Goal: Communication & Community: Answer question/provide support

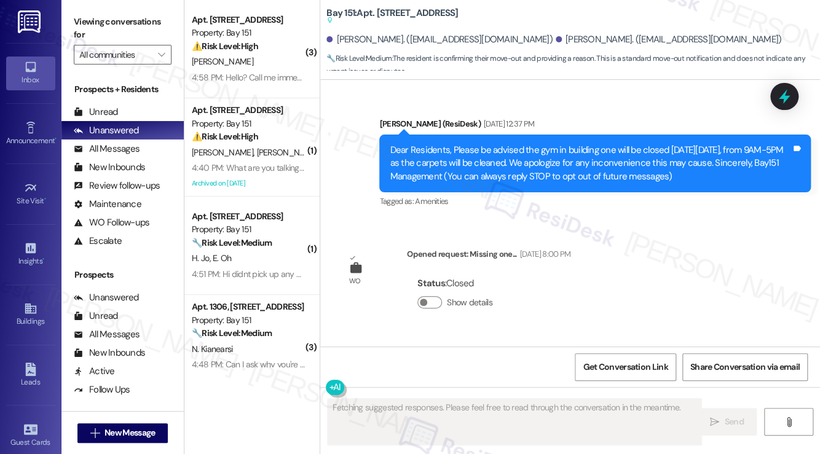
scroll to position [38416, 0]
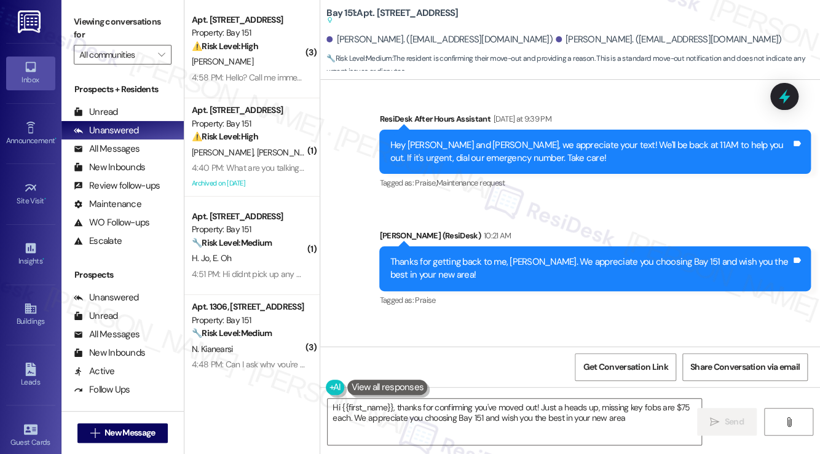
type textarea "Hi {{first_name}}, thanks for confirming you've moved out! Just a heads up, mis…"
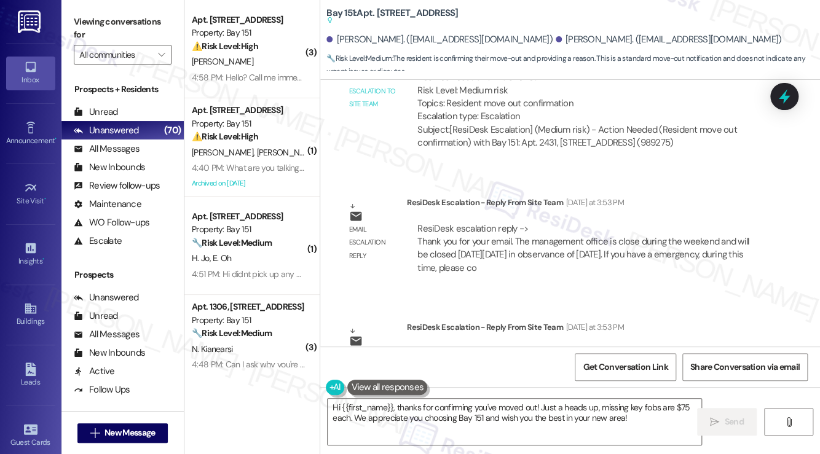
scroll to position [37924, 0]
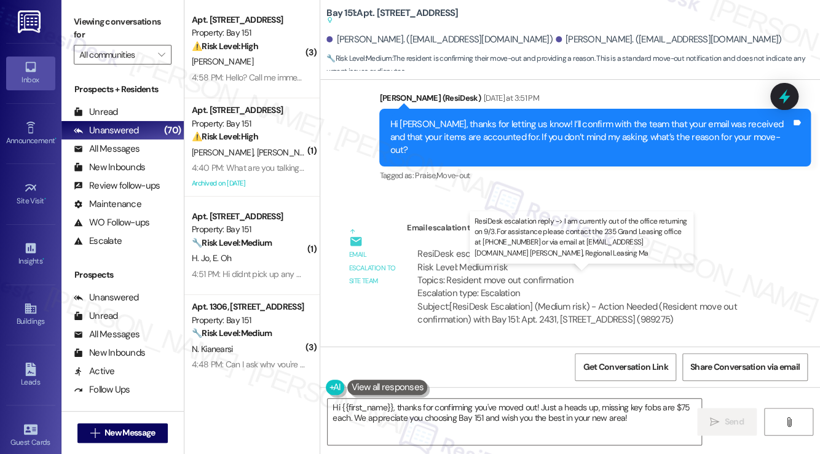
drag, startPoint x: 441, startPoint y: 289, endPoint x: 559, endPoint y: 297, distance: 118.9
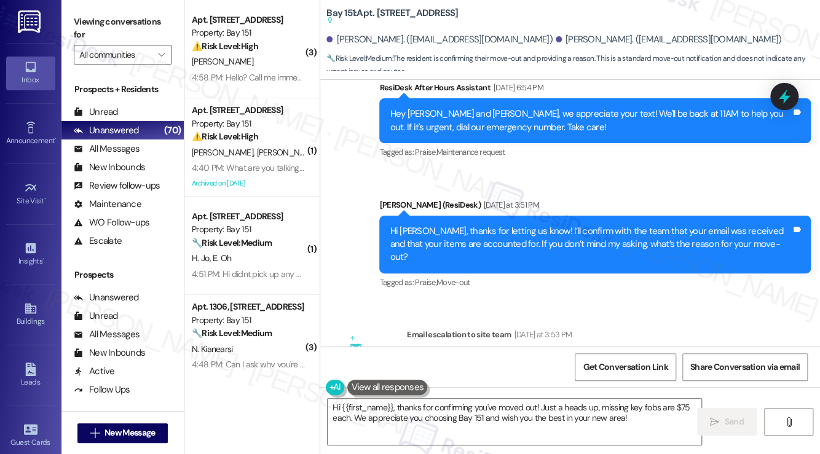
scroll to position [37617, 0]
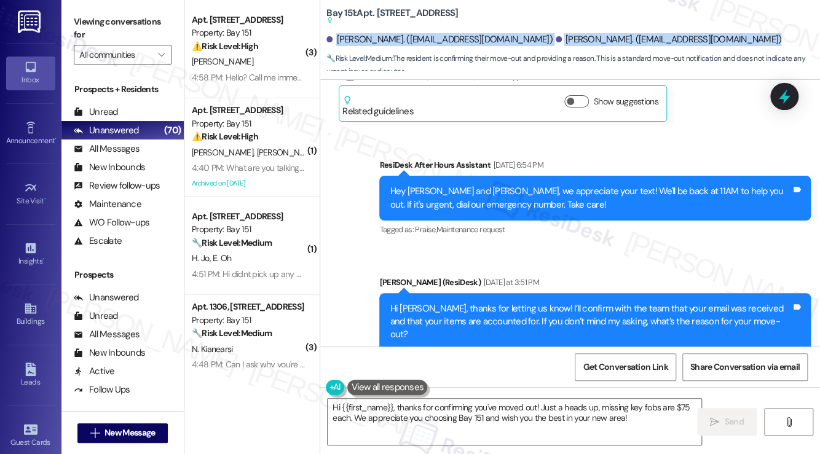
drag, startPoint x: 338, startPoint y: 39, endPoint x: 760, endPoint y: 46, distance: 421.7
click at [760, 46] on div "Amanda Cipollo. (acipollo@comcast.net) Dawson Duckworth. (dawsonduckworth@gmail…" at bounding box center [573, 40] width 494 height 25
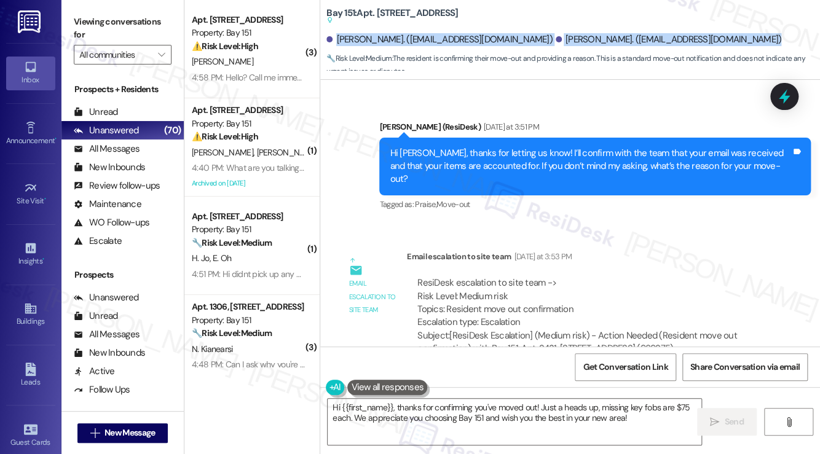
scroll to position [37740, 0]
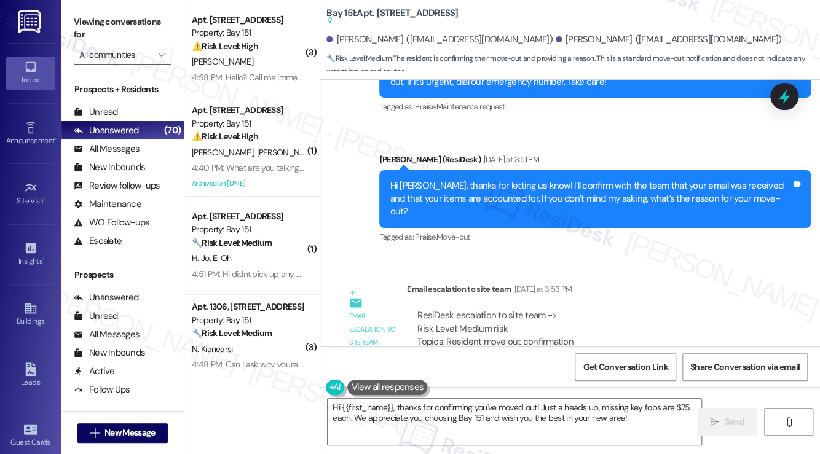
click at [674, 53] on span "🔧 Risk Level: Medium : The resident is confirming their move-out and providing …" at bounding box center [573, 65] width 494 height 26
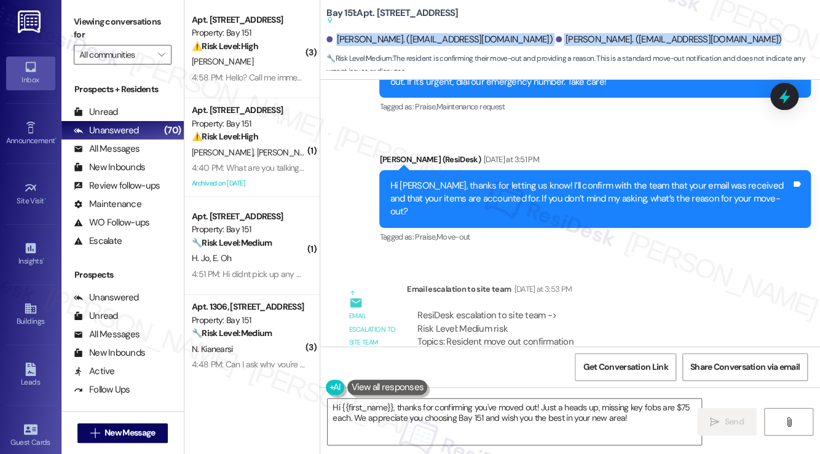
drag, startPoint x: 725, startPoint y: 36, endPoint x: 336, endPoint y: 39, distance: 389.0
click at [336, 39] on div "Amanda Cipollo. (acipollo@comcast.net) Dawson Duckworth. (dawsonduckworth@gmail…" at bounding box center [573, 40] width 494 height 25
copy div "Amanda Cipollo. (acipollo@comcast.net) Dawson Duckworth. (dawsonduckworth@gmail…"
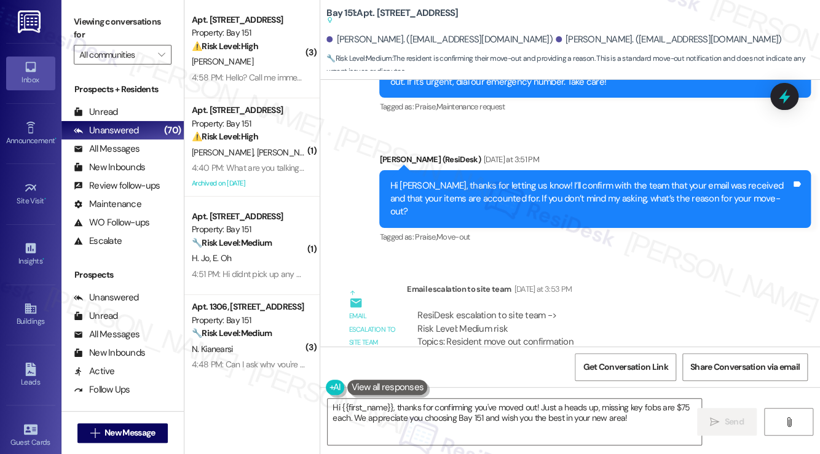
click at [93, 20] on label "Viewing conversations for" at bounding box center [123, 28] width 98 height 33
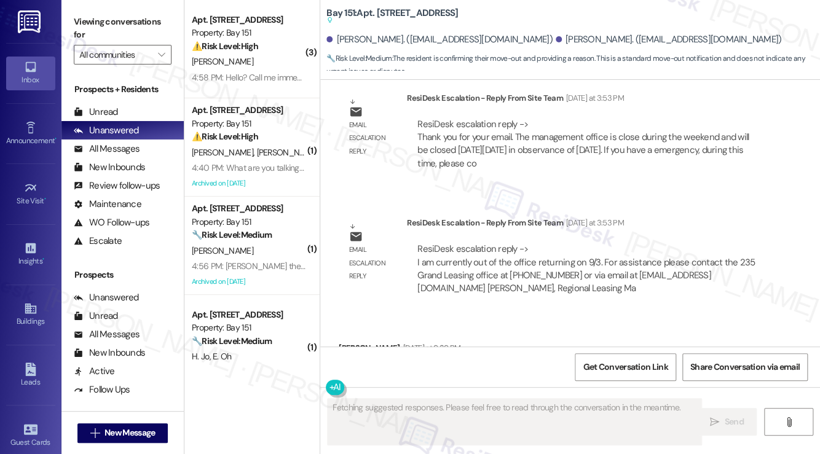
scroll to position [37900, 0]
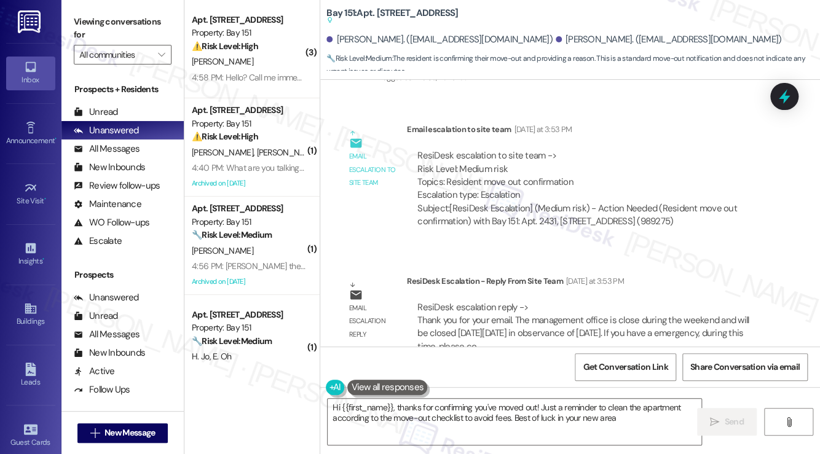
type textarea "Hi {{first_name}}, thanks for confirming you've moved out! Just a reminder to c…"
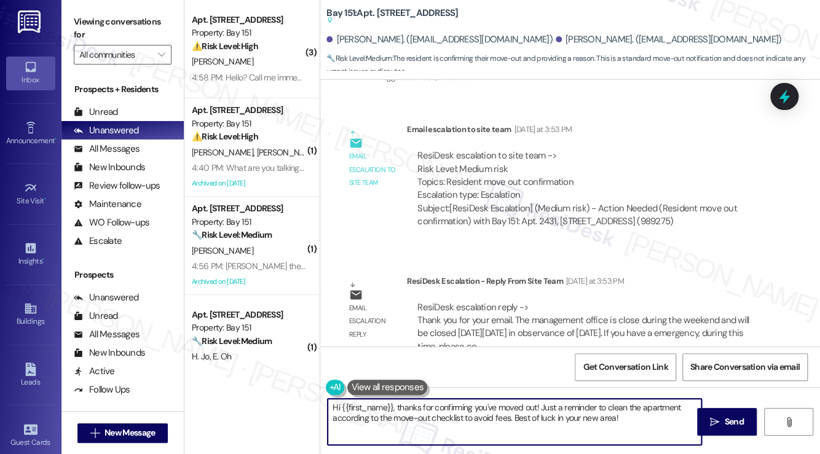
click at [427, 406] on textarea "Hi {{first_name}}, thanks for confirming you've moved out! Just a reminder to c…" at bounding box center [515, 422] width 374 height 46
click at [427, 407] on textarea "Hi {{first_name}}, thanks for confirming you've moved out! Just a reminder to c…" at bounding box center [515, 422] width 374 height 46
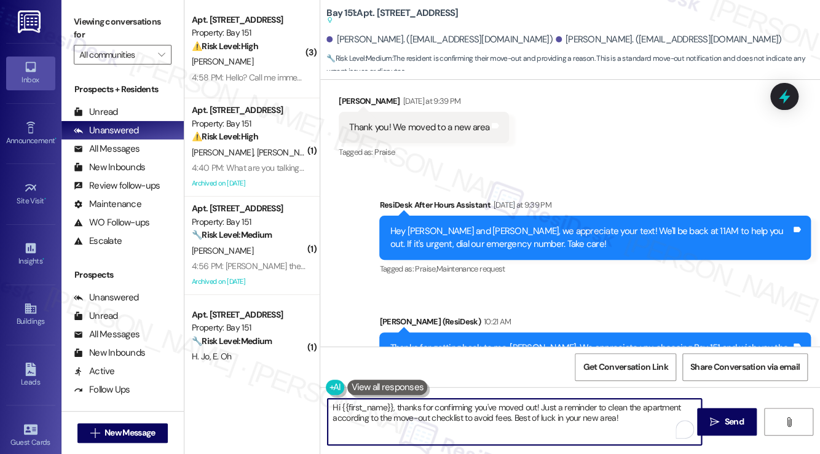
scroll to position [38416, 0]
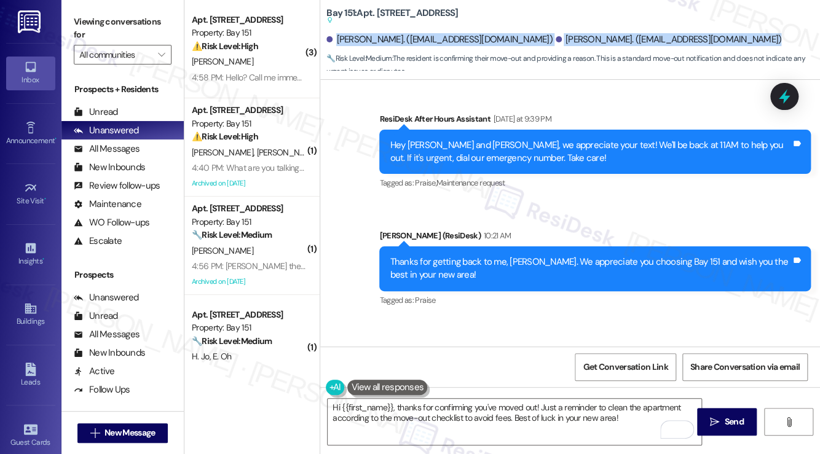
drag, startPoint x: 338, startPoint y: 44, endPoint x: 725, endPoint y: 48, distance: 386.6
click at [725, 48] on div "Amanda Cipollo. (acipollo@comcast.net) Dawson Duckworth. (dawsonduckworth@gmail…" at bounding box center [573, 40] width 494 height 25
copy div "Amanda Cipollo. (acipollo@comcast.net) Dawson Duckworth. (dawsonduckworth@gmail…"
click at [101, 12] on label "Viewing conversations for" at bounding box center [123, 28] width 98 height 33
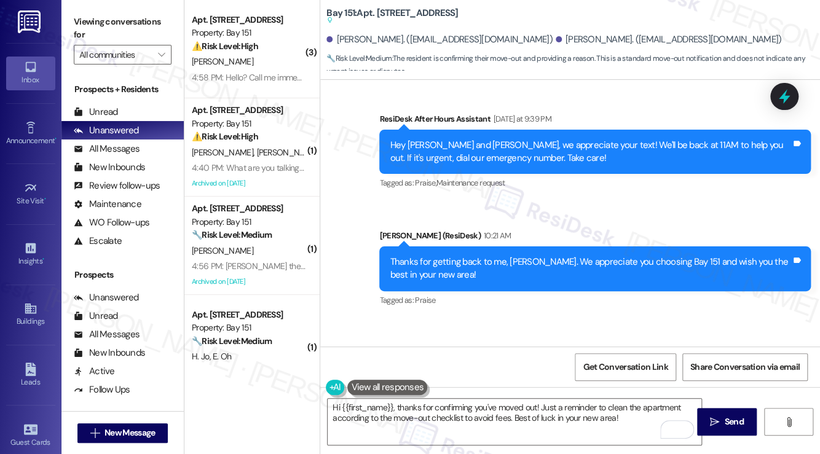
drag, startPoint x: 485, startPoint y: 17, endPoint x: 327, endPoint y: 14, distance: 158.0
click at [327, 14] on div "Bay 151: Apt. 2431, 275 Chosin Few Way Suggested actions and notes available fo…" at bounding box center [449, 16] width 246 height 15
copy b "Bay 151: Apt. 2431, 275 Chosin Few Way"
click at [90, 21] on label "Viewing conversations for" at bounding box center [123, 28] width 98 height 33
click at [641, 366] on span "Get Conversation Link" at bounding box center [625, 367] width 85 height 13
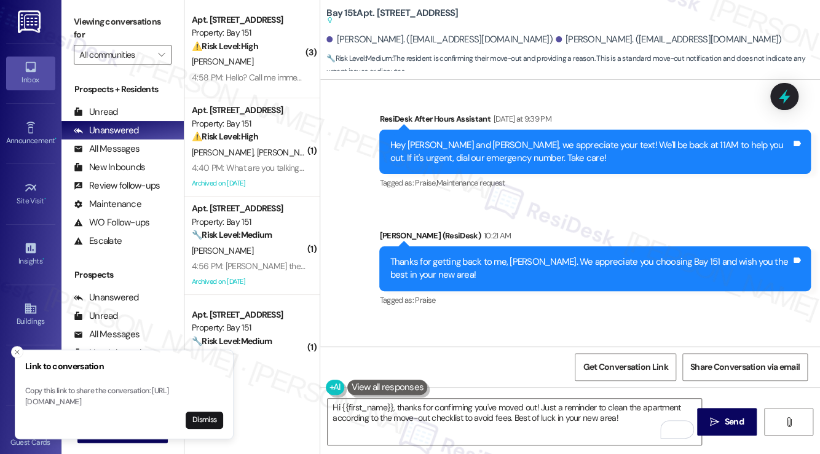
click at [106, 24] on label "Viewing conversations for" at bounding box center [123, 28] width 98 height 33
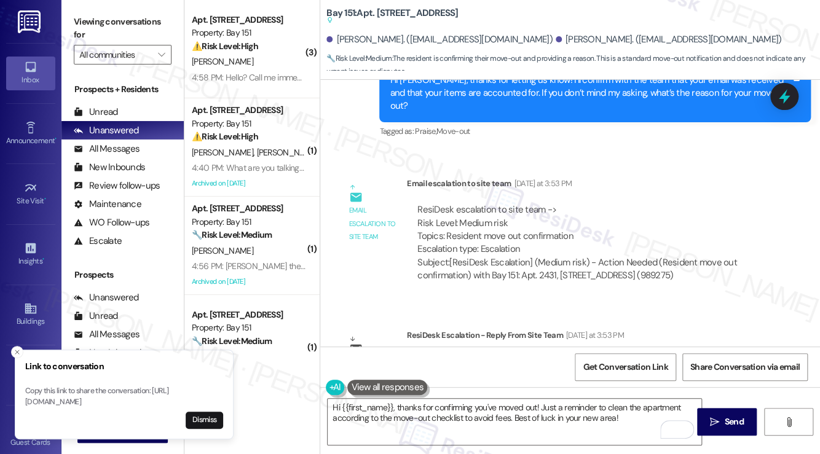
scroll to position [37986, 0]
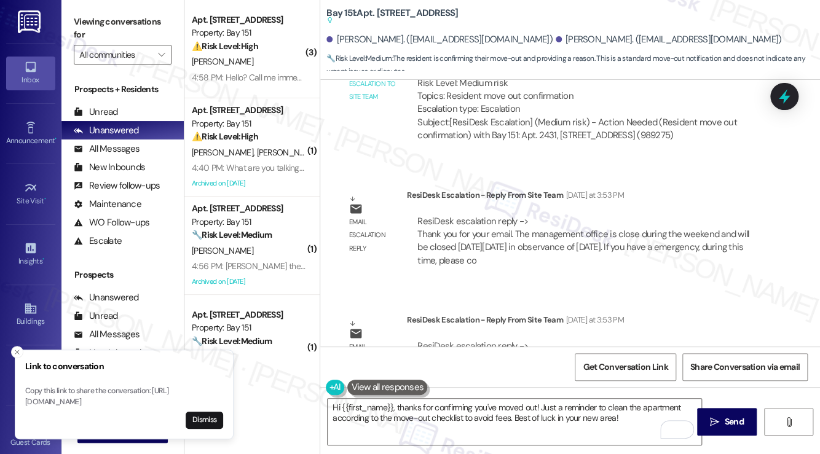
click at [85, 14] on label "Viewing conversations for" at bounding box center [123, 28] width 98 height 33
click at [199, 419] on button "Dismiss" at bounding box center [204, 420] width 37 height 17
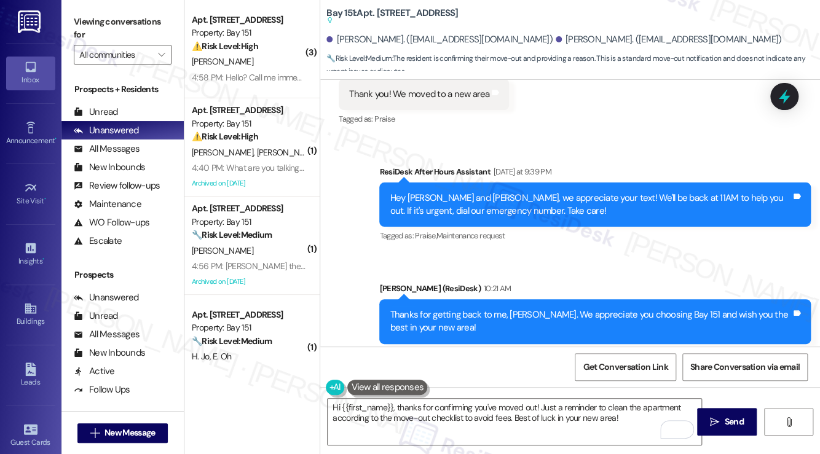
scroll to position [38416, 0]
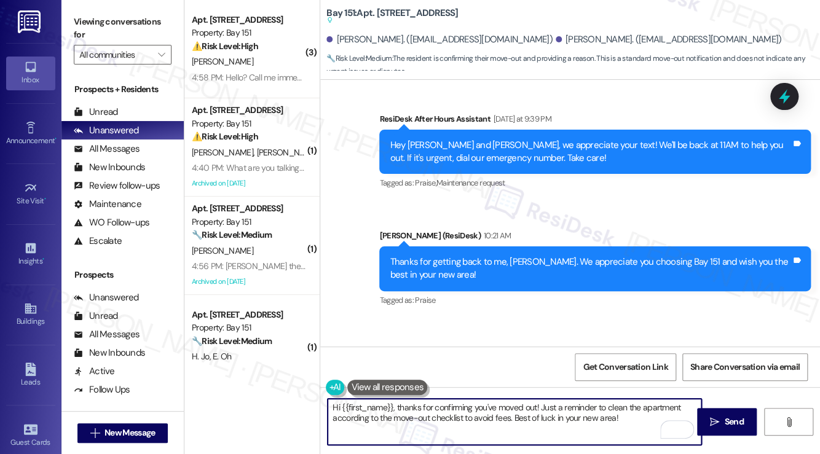
click at [406, 410] on textarea "Hi {{first_name}}, thanks for confirming you've moved out! Just a reminder to c…" at bounding box center [515, 422] width 374 height 46
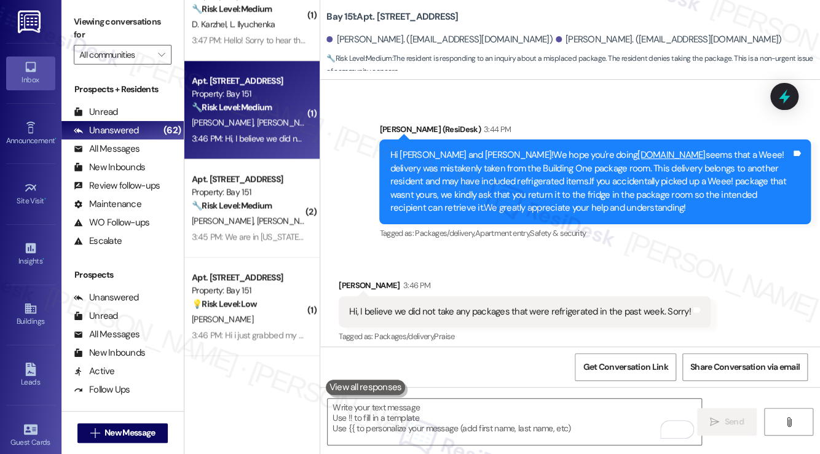
scroll to position [592, 0]
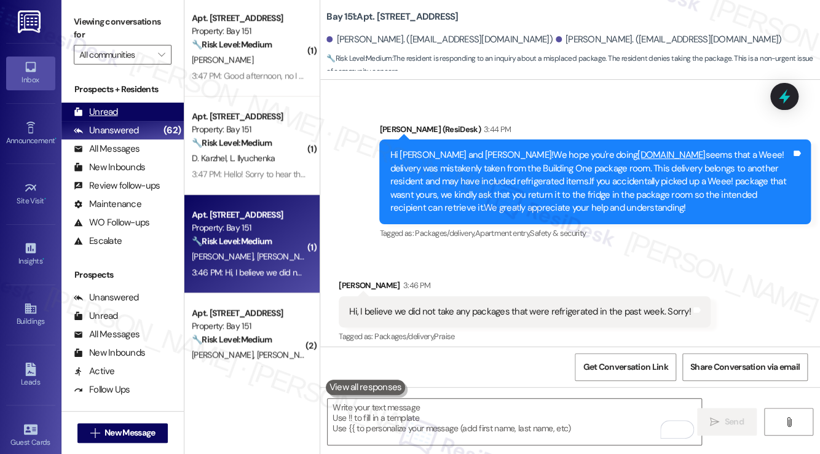
click at [98, 112] on div "Unread" at bounding box center [96, 112] width 44 height 13
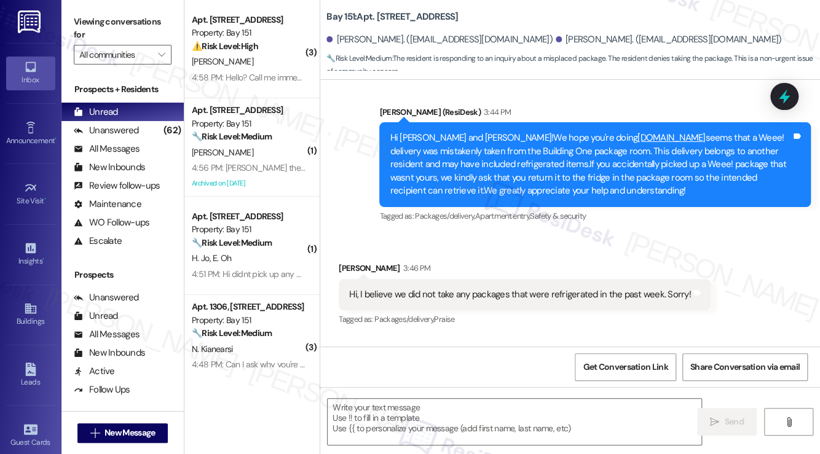
type textarea "Fetching suggested responses. Please feel free to read through the conversation…"
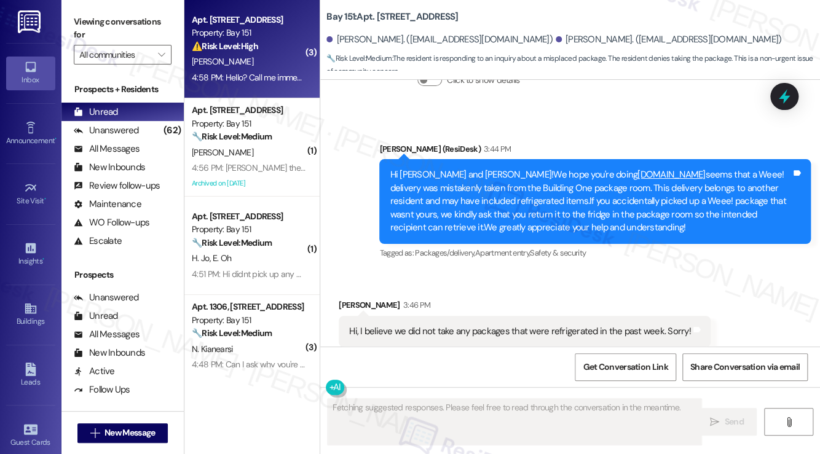
scroll to position [10844, 0]
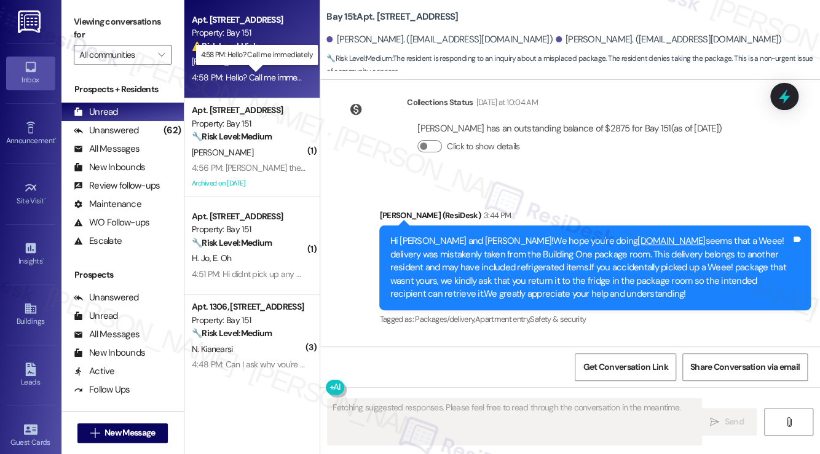
click at [271, 81] on div "4:58 PM: Hello? Call me immediately 4:58 PM: Hello? Call me immediately" at bounding box center [257, 77] width 130 height 11
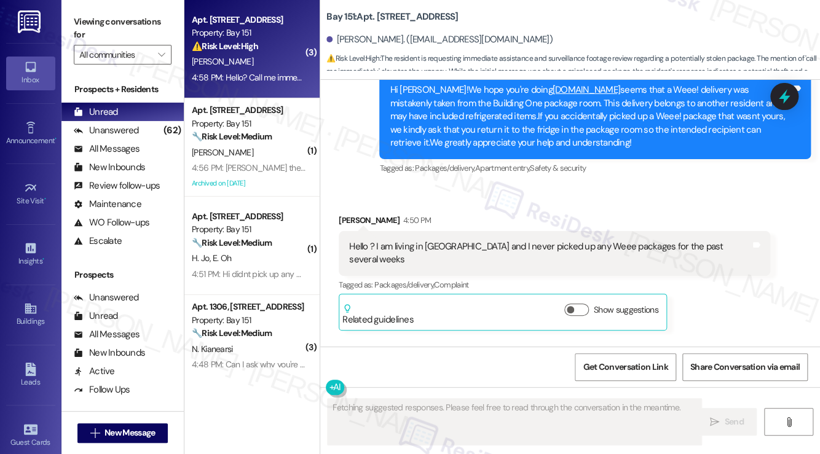
scroll to position [40046, 0]
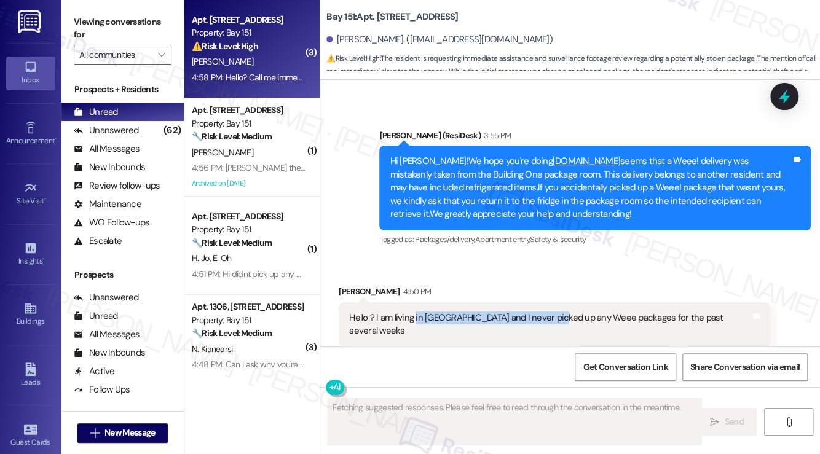
drag, startPoint x: 415, startPoint y: 222, endPoint x: 545, endPoint y: 230, distance: 130.5
click at [545, 312] on div "Hello ? I am living in Building 2 and I never picked up any Weee packages for t…" at bounding box center [549, 325] width 401 height 26
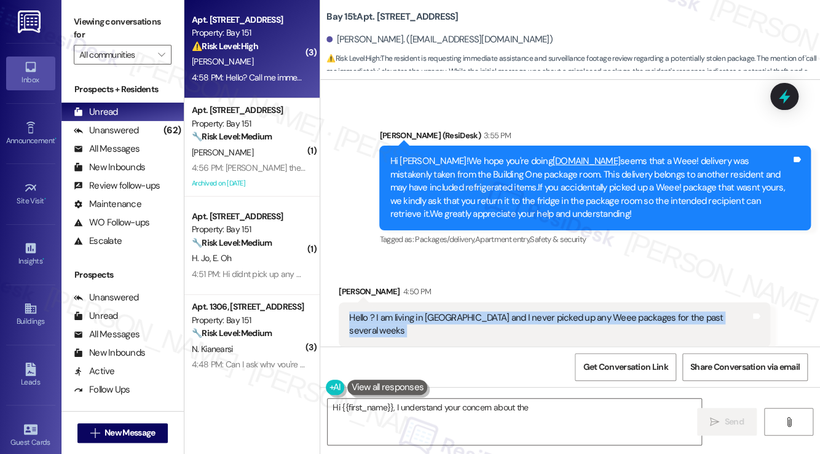
click at [545, 312] on div "Hello ? I am living in Building 2 and I never picked up any Weee packages for t…" at bounding box center [549, 325] width 401 height 26
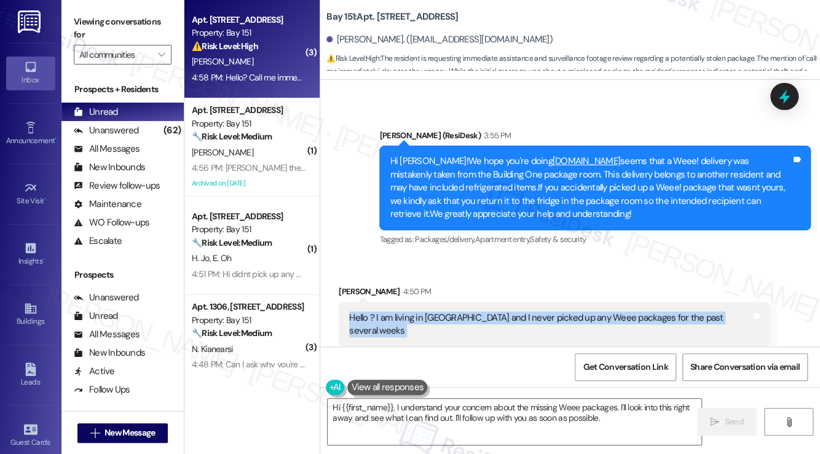
click at [610, 312] on div "Hello ? I am living in Building 2 and I never picked up any Weee packages for t…" at bounding box center [549, 325] width 401 height 26
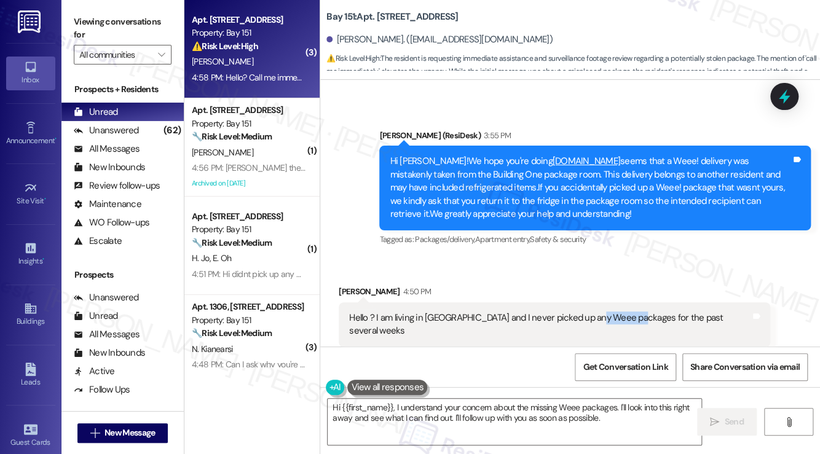
click at [610, 312] on div "Hello ? I am living in Building 2 and I never picked up any Weee packages for t…" at bounding box center [549, 325] width 401 height 26
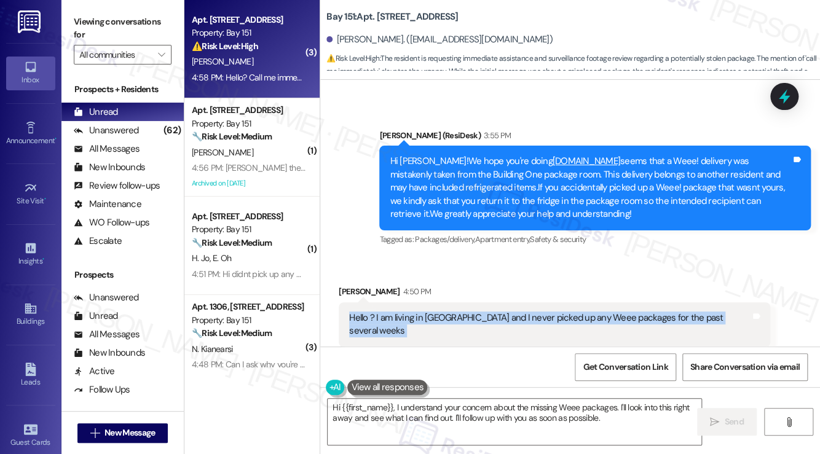
click at [610, 312] on div "Hello ? I am living in Building 2 and I never picked up any Weee packages for t…" at bounding box center [549, 325] width 401 height 26
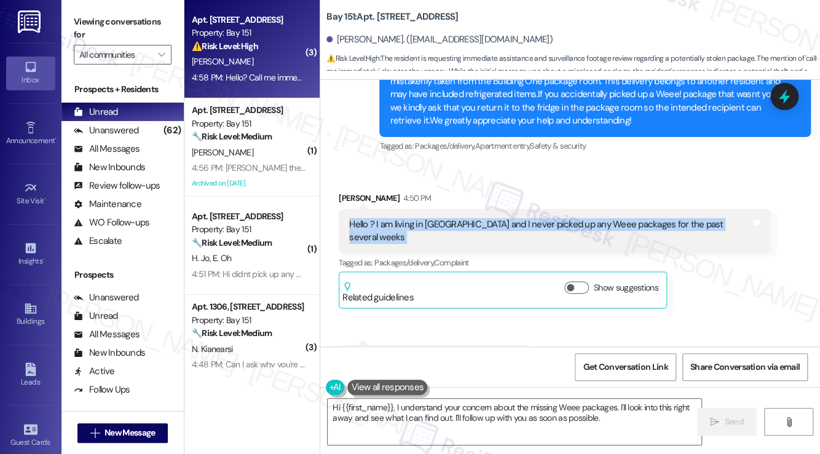
scroll to position [40230, 0]
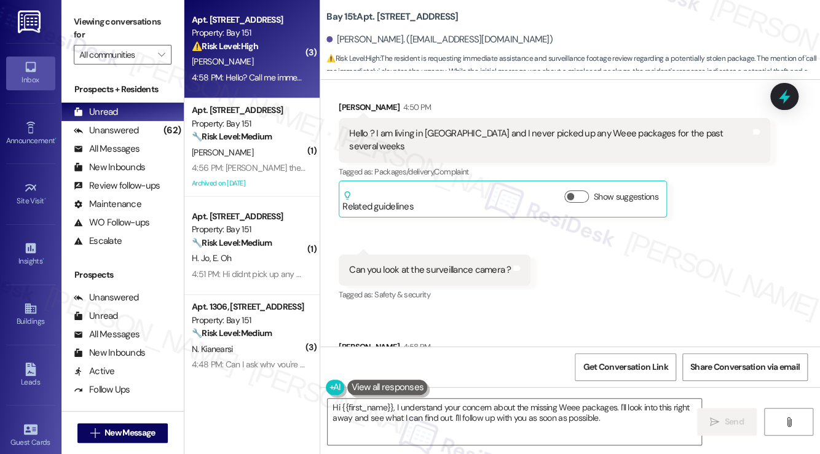
click at [419, 254] on div "Can you look at the surveillance camera ? Tags and notes" at bounding box center [435, 269] width 192 height 31
click at [433, 367] on div "Hello? Call me immediately" at bounding box center [400, 373] width 103 height 13
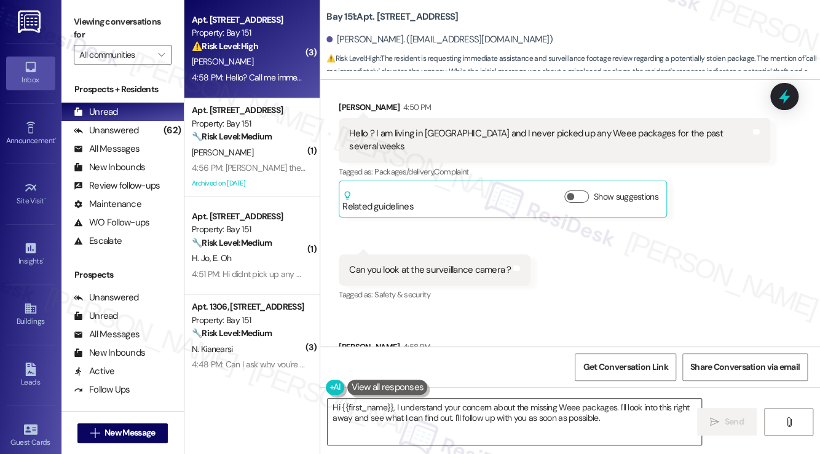
click at [442, 414] on textarea "Hi {{first_name}}, I understand your concern about the missing Weee packages. I…" at bounding box center [515, 422] width 374 height 46
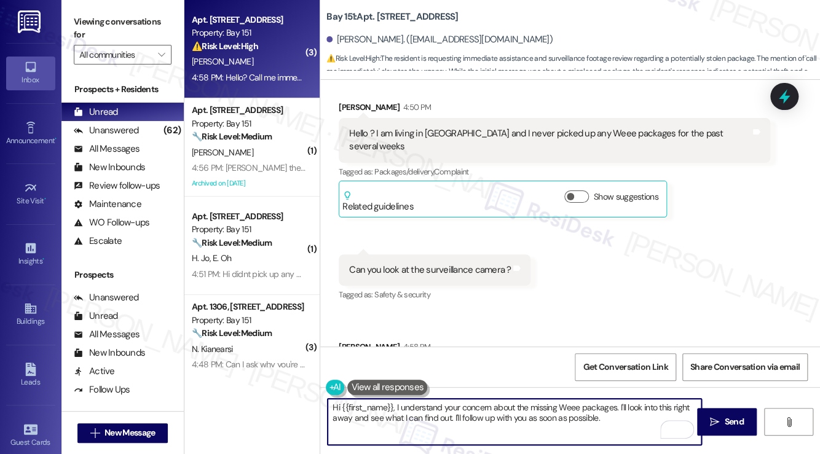
drag, startPoint x: 622, startPoint y: 427, endPoint x: 395, endPoint y: 402, distance: 228.7
click at [395, 402] on textarea "Hi {{first_name}}, I understand your concern about the missing Weee packages. I…" at bounding box center [515, 422] width 374 height 46
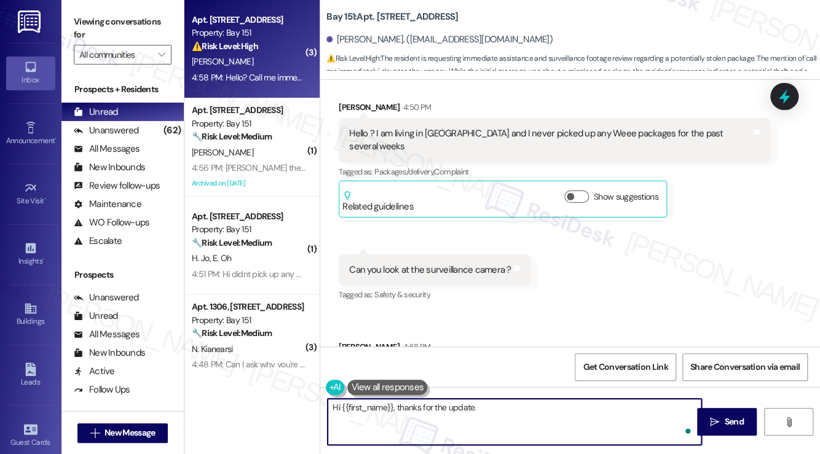
paste textarea "The delivery happened today during the morning hours, can you please also let t…"
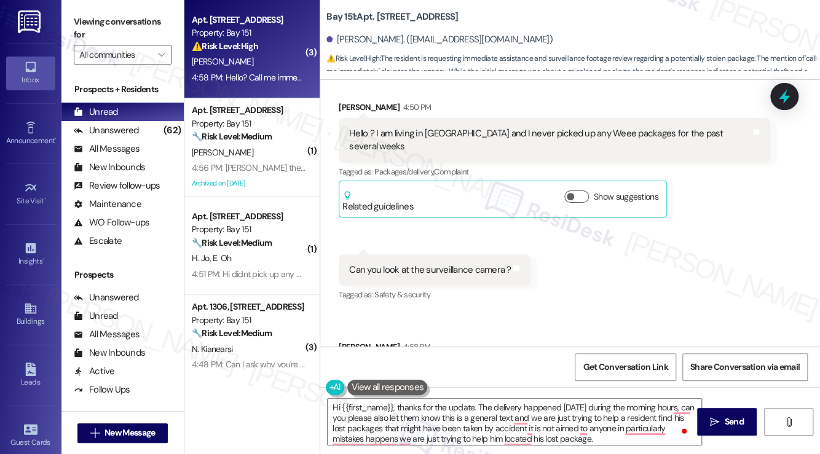
drag, startPoint x: 91, startPoint y: 14, endPoint x: 112, endPoint y: 36, distance: 30.0
click at [91, 14] on label "Viewing conversations for" at bounding box center [123, 28] width 98 height 33
click at [531, 430] on textarea "Hi {{first_name}}, thanks for the update. The delivery happened today during th…" at bounding box center [515, 422] width 374 height 46
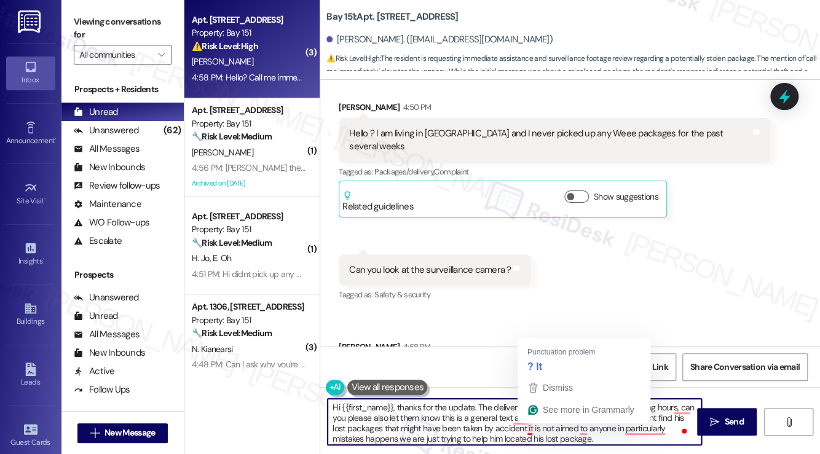
click at [433, 433] on textarea "Hi {{first_name}}, thanks for the update. The delivery happened today during th…" at bounding box center [515, 422] width 374 height 46
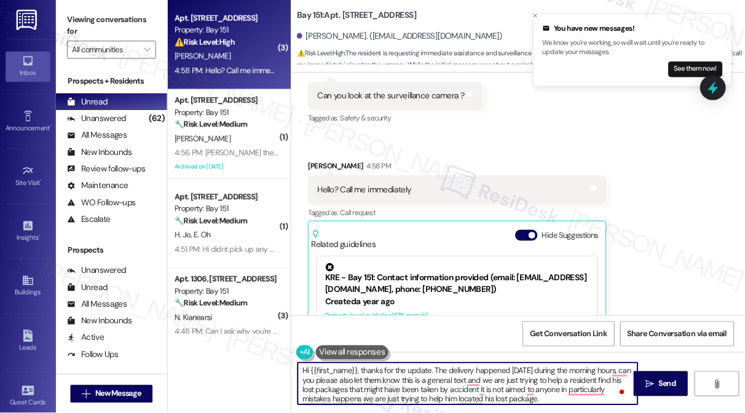
scroll to position [40415, 0]
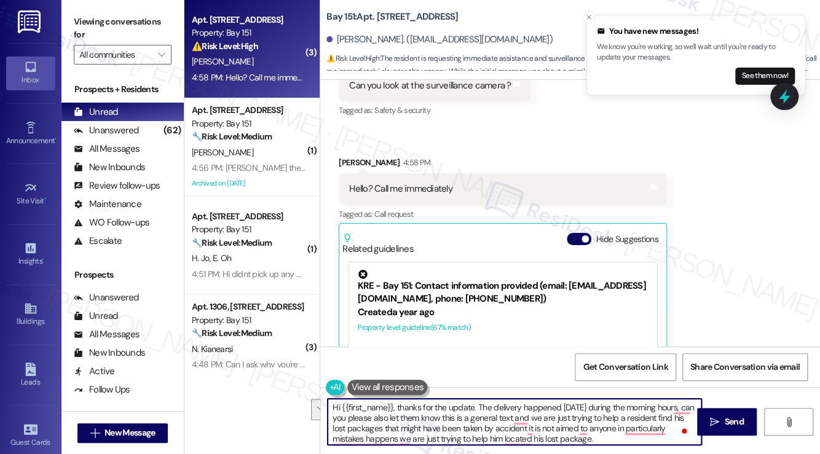
drag, startPoint x: 439, startPoint y: 417, endPoint x: 478, endPoint y: 407, distance: 39.9
click at [478, 407] on textarea "Hi {{first_name}}, thanks for the update. The delivery happened today during th…" at bounding box center [515, 422] width 374 height 46
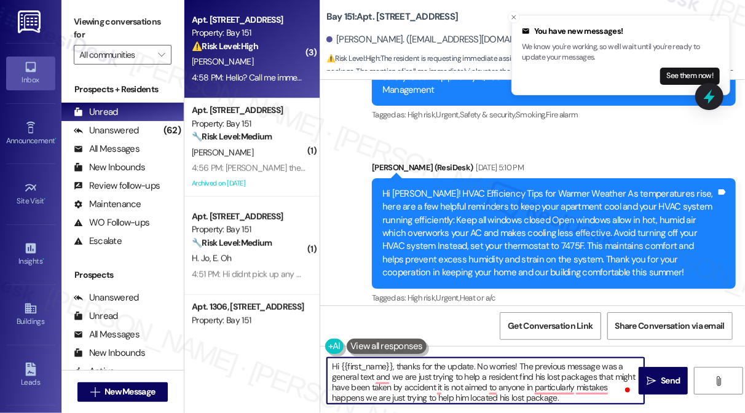
scroll to position [3, 0]
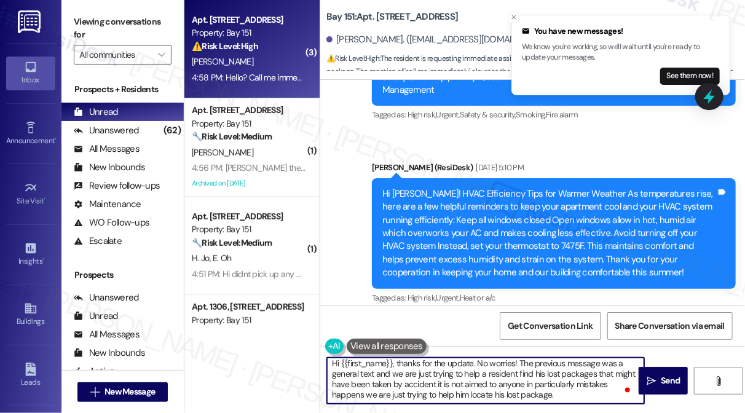
click at [476, 385] on textarea "Hi {{first_name}}, thanks for the update. No worries! The previous message was …" at bounding box center [485, 381] width 317 height 46
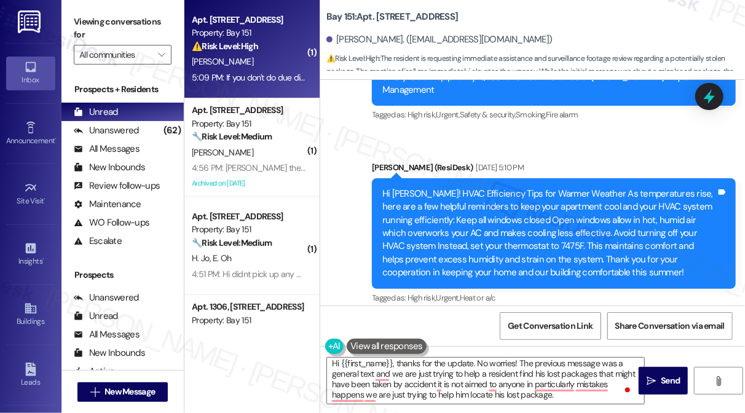
drag, startPoint x: 97, startPoint y: 9, endPoint x: 97, endPoint y: 2, distance: 6.8
click at [97, 9] on div "Viewing conversations for All communities " at bounding box center [122, 38] width 122 height 77
click at [471, 385] on textarea "Hi {{first_name}}, thanks for the update. No worries! The previous message was …" at bounding box center [485, 381] width 317 height 46
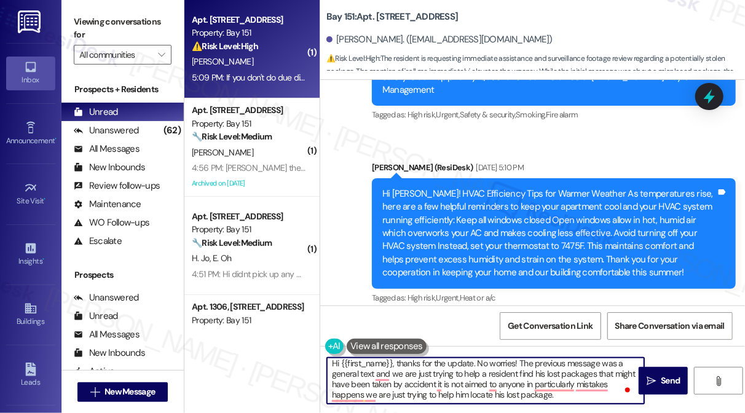
click at [471, 385] on textarea "Hi {{first_name}}, thanks for the update. No worries! The previous message was …" at bounding box center [485, 381] width 317 height 46
paste textarea "your update! No worries at all—the previous message was just a general notice t…"
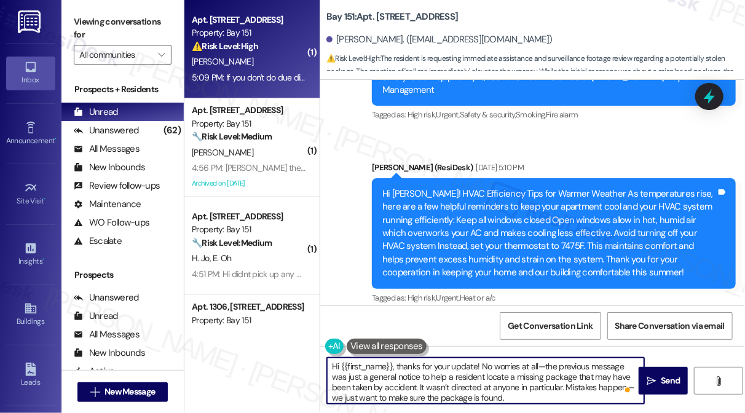
click at [537, 364] on textarea "Hi {{first_name}}, thanks for your update! No worries at all—the previous messa…" at bounding box center [485, 381] width 317 height 46
click at [506, 380] on textarea "Hi {{first_name}}, thanks for your update! No worries at all! The previous mess…" at bounding box center [485, 381] width 317 height 46
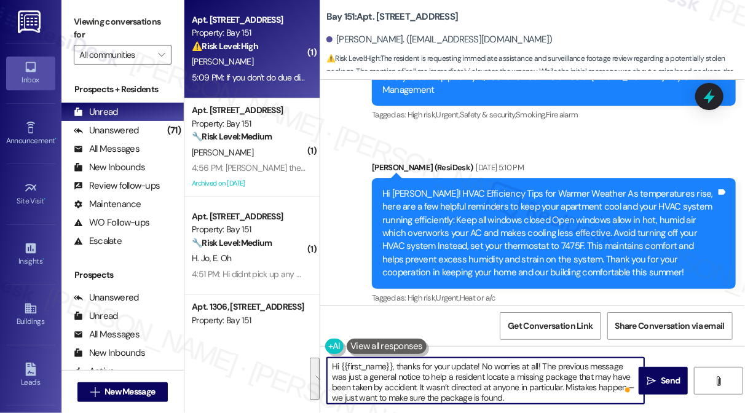
click at [527, 395] on textarea "Hi {{first_name}}, thanks for your update! No worries at all! The previous mess…" at bounding box center [485, 381] width 317 height 46
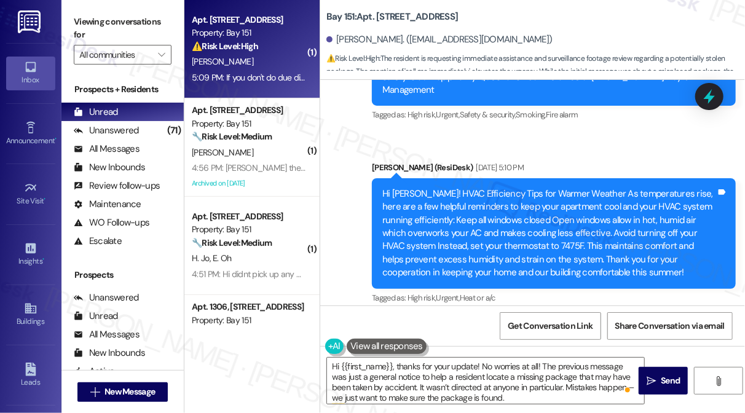
click at [90, 16] on label "Viewing conversations for" at bounding box center [123, 28] width 98 height 33
click at [532, 380] on textarea "Hi {{first_name}}, thanks for your update! No worries at all! The previous mess…" at bounding box center [485, 381] width 317 height 46
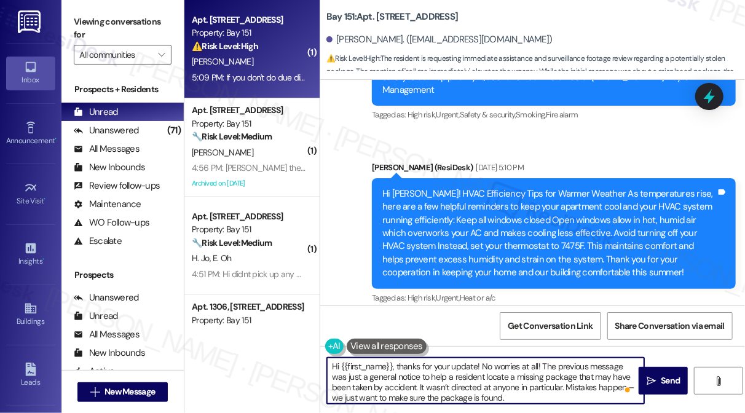
click at [532, 380] on textarea "Hi {{first_name}}, thanks for your update! No worries at all! The previous mess…" at bounding box center [485, 381] width 317 height 46
click at [424, 379] on textarea "Hi {{first_name}}, thanks for your update! No worries at all! The previous mess…" at bounding box center [485, 381] width 317 height 46
click at [429, 376] on textarea "Hi {{first_name}}, thanks for your update! No worries at all! The previous mess…" at bounding box center [485, 381] width 317 height 46
click at [482, 377] on textarea "Hi {{first_name}}, thanks for your update! No worries at all! The previous mess…" at bounding box center [485, 381] width 317 height 46
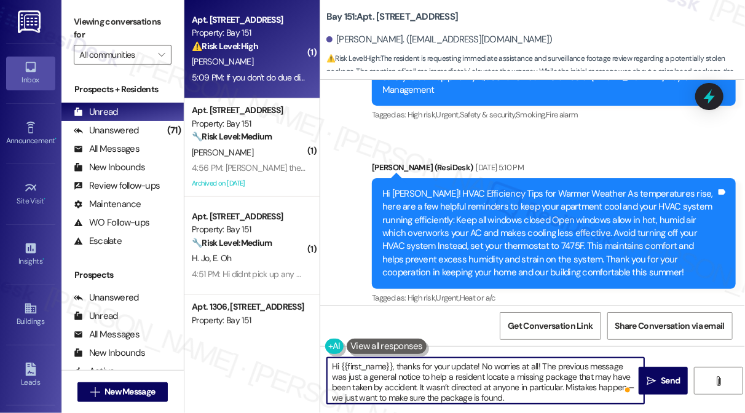
click at [482, 377] on textarea "Hi {{first_name}}, thanks for your update! No worries at all! The previous mess…" at bounding box center [485, 381] width 317 height 46
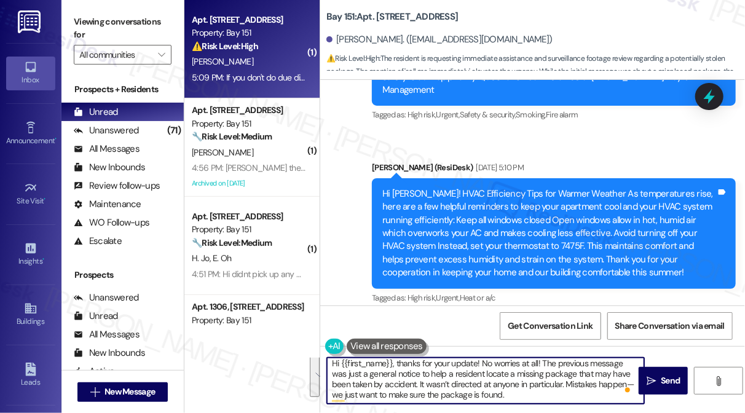
click at [581, 392] on textarea "Hi {{first_name}}, thanks for your update! No worries at all! The previous mess…" at bounding box center [485, 381] width 317 height 46
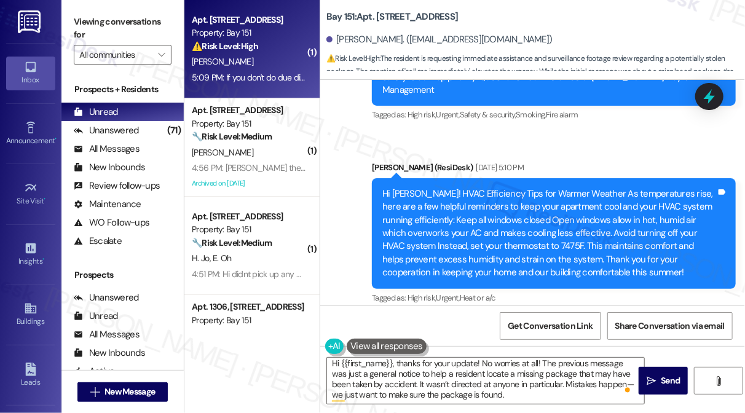
click at [93, 14] on label "Viewing conversations for" at bounding box center [123, 28] width 98 height 33
click at [92, 18] on label "Viewing conversations for" at bounding box center [123, 28] width 98 height 33
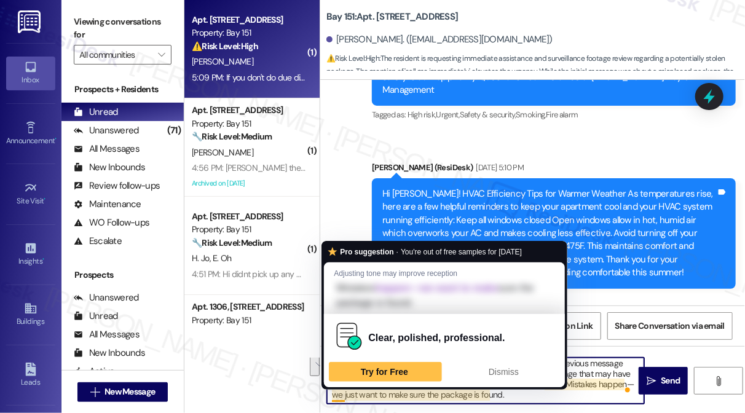
drag, startPoint x: 541, startPoint y: 395, endPoint x: 332, endPoint y: 395, distance: 208.3
click at [332, 395] on textarea "Hi {{first_name}}, thanks for your update! No worries at all! The previous mess…" at bounding box center [485, 381] width 317 height 46
paste textarea "are just trying to help him locate his lost package"
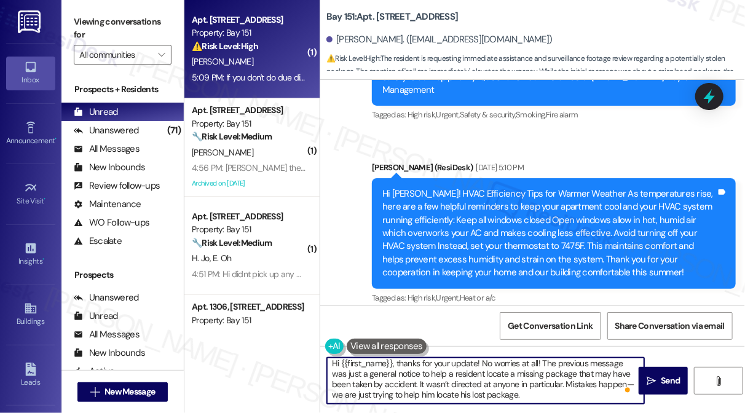
click at [339, 393] on textarea "Hi {{first_name}}, thanks for your update! No worries at all! The previous mess…" at bounding box center [485, 381] width 317 height 46
click at [631, 383] on span at bounding box center [628, 389] width 11 height 15
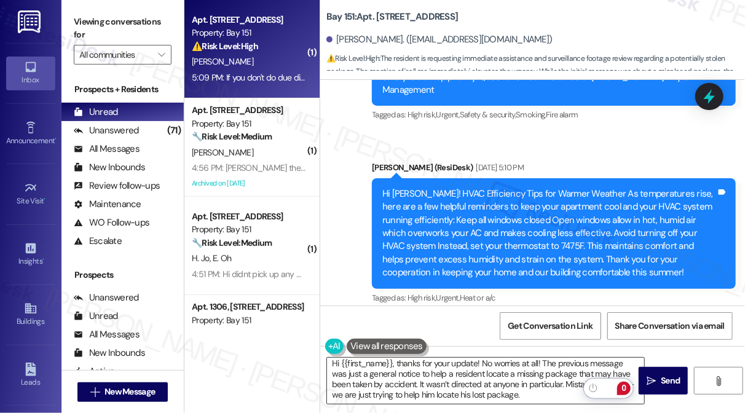
click at [528, 380] on textarea "Hi {{first_name}}, thanks for your update! No worries at all! The previous mess…" at bounding box center [485, 381] width 317 height 46
click at [627, 383] on span at bounding box center [628, 389] width 11 height 15
click at [631, 383] on span at bounding box center [628, 389] width 11 height 15
click at [334, 393] on textarea "Hi {{first_name}}, thanks for your update! No worries at all! The previous mess…" at bounding box center [485, 381] width 317 height 46
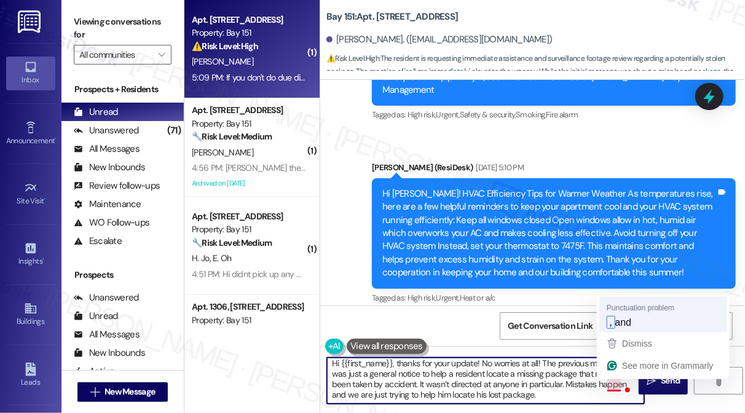
type textarea "Hi {{first_name}}, thanks for your update! No worries at all! The previous mess…"
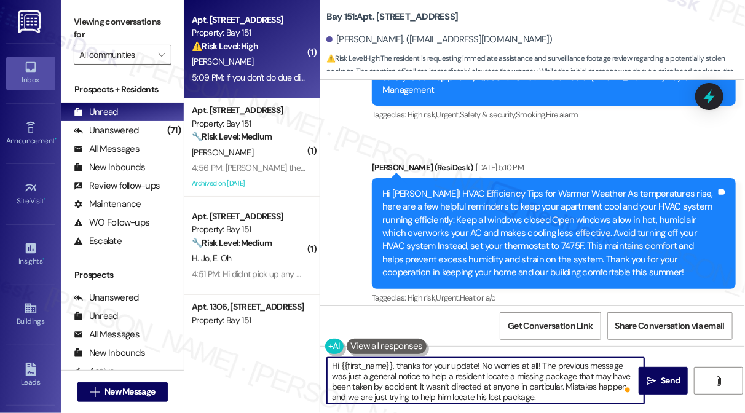
scroll to position [0, 0]
click at [455, 366] on textarea "Hi {{first_name}}, thanks for your update! No worries at all! The previous mess…" at bounding box center [485, 381] width 317 height 46
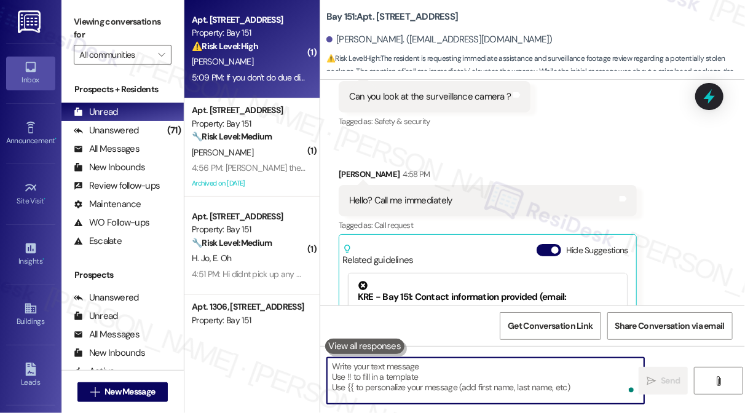
scroll to position [42777, 0]
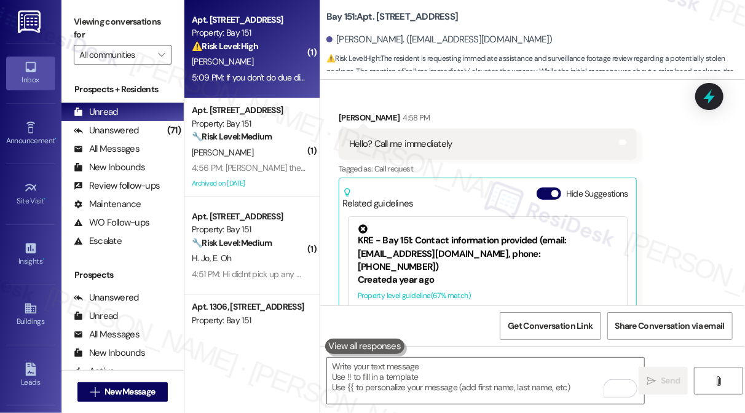
click at [67, 22] on div "Viewing conversations for All communities " at bounding box center [122, 38] width 122 height 77
click at [36, 136] on div "Announcement •" at bounding box center [30, 141] width 61 height 12
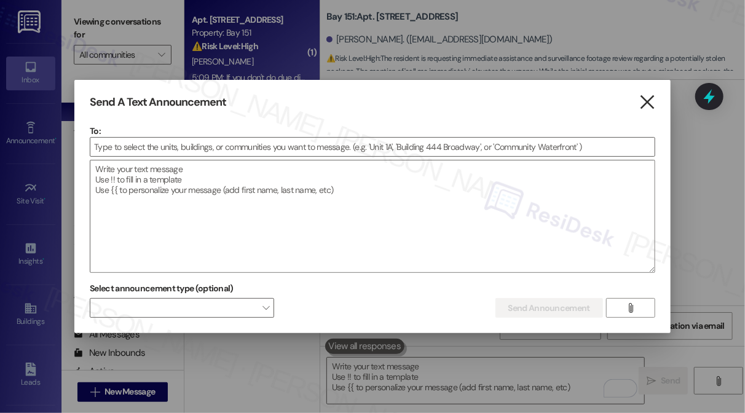
click at [650, 102] on icon "" at bounding box center [647, 102] width 17 height 13
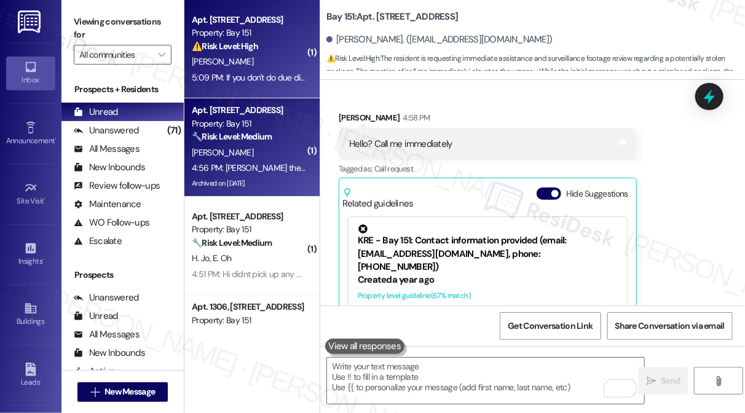
click at [265, 130] on div "🔧 Risk Level: Medium The resident denies taking the package. The situation is r…" at bounding box center [249, 136] width 114 height 13
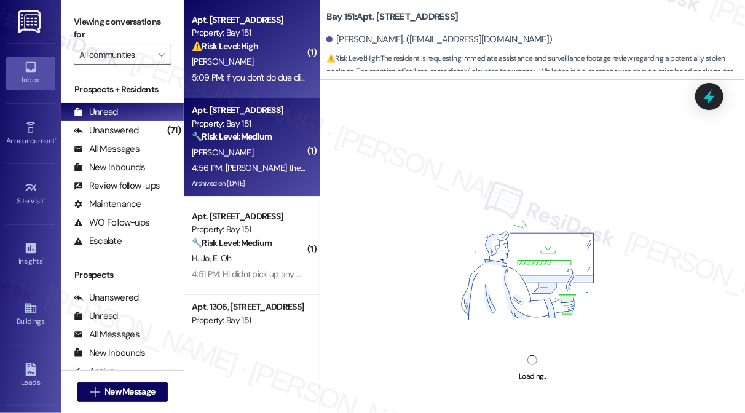
click at [282, 57] on div "[PERSON_NAME]" at bounding box center [249, 61] width 116 height 15
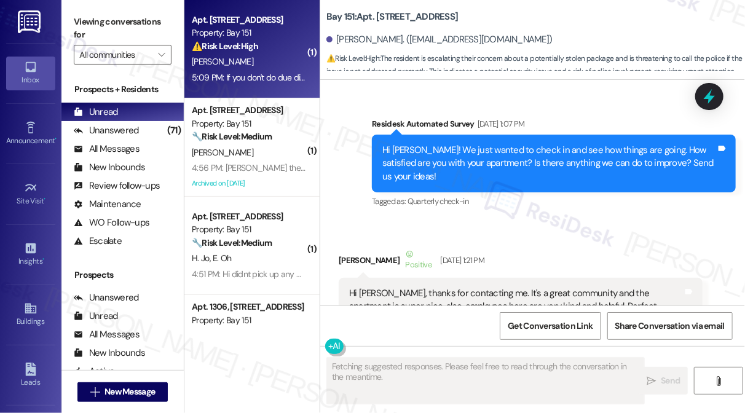
scroll to position [42504, 0]
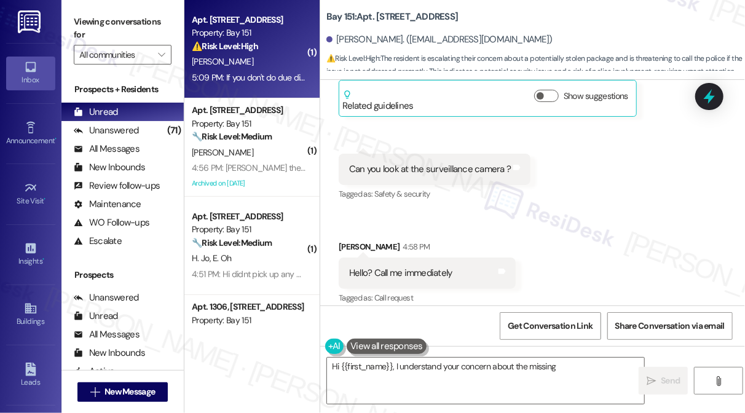
type textarea "Hi {{first_name}}, I understand your concern about the missing Weee packages. L…"
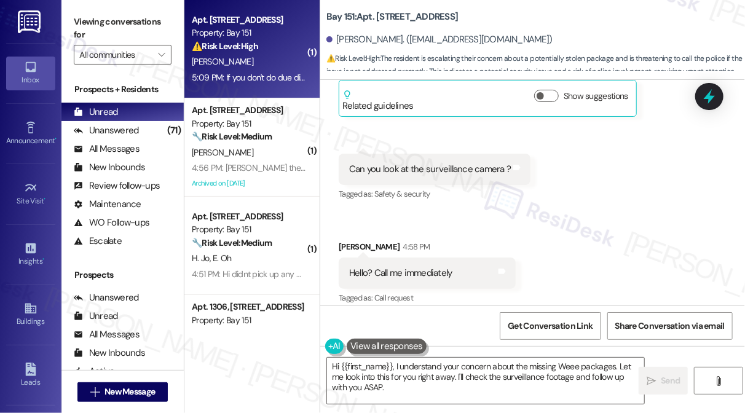
click at [473, 398] on div "If you don't do due diligence or address it in a timely manner, I will call pol…" at bounding box center [509, 413] width 340 height 31
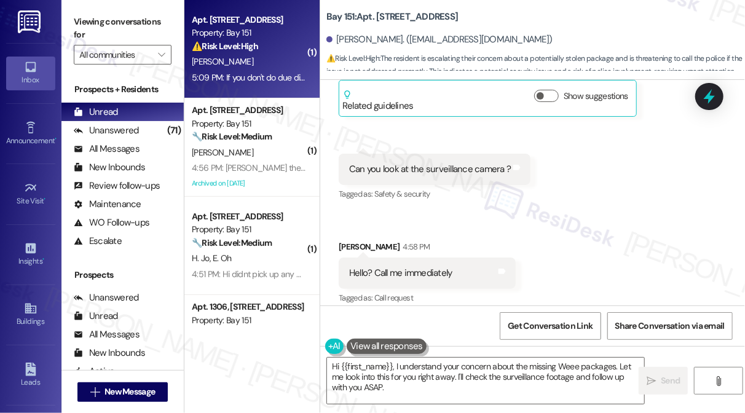
click at [462, 407] on div "If you don't do due diligence or address it in a timely manner, I will call pol…" at bounding box center [504, 413] width 310 height 13
click at [441, 407] on div "If you don't do due diligence or address it in a timely manner, I will call pol…" at bounding box center [504, 413] width 310 height 13
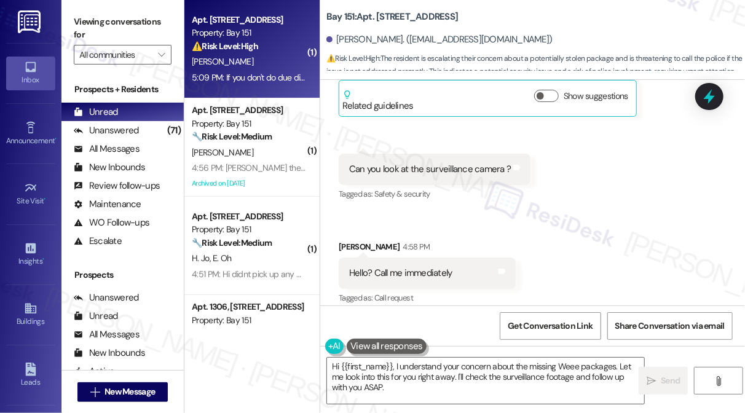
click at [441, 407] on div "If you don't do due diligence or address it in a timely manner, I will call pol…" at bounding box center [504, 413] width 310 height 13
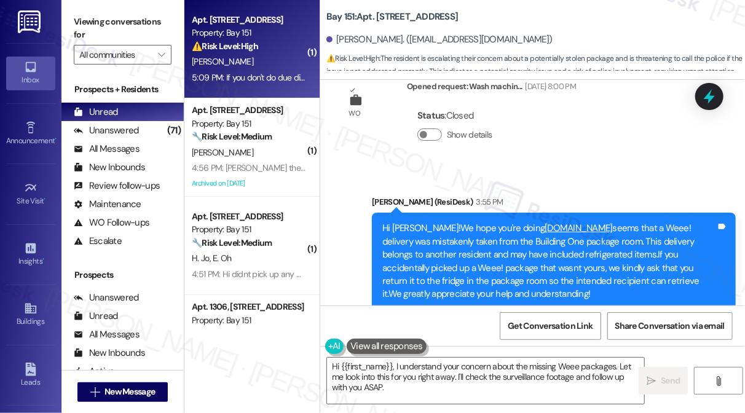
scroll to position [42257, 0]
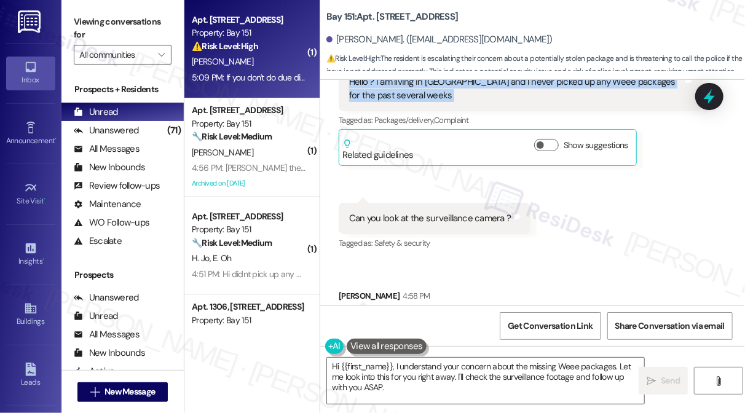
scroll to position [42648, 0]
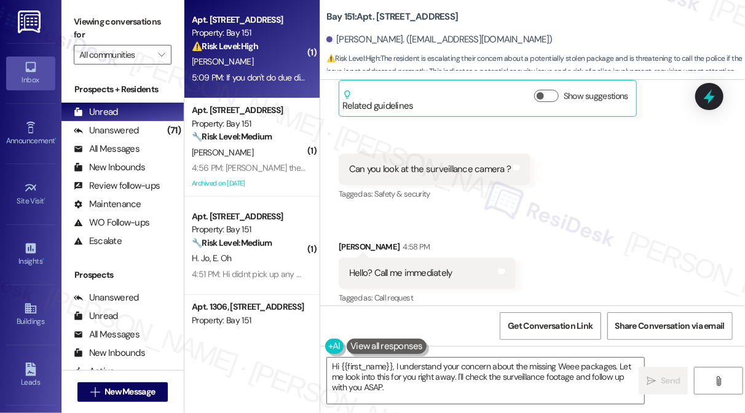
click at [568, 398] on div "If you don't do due diligence or address it in a timely manner, I will call pol…" at bounding box center [509, 413] width 340 height 31
click at [567, 398] on div "If you don't do due diligence or address it in a timely manner, I will call pol…" at bounding box center [509, 413] width 340 height 31
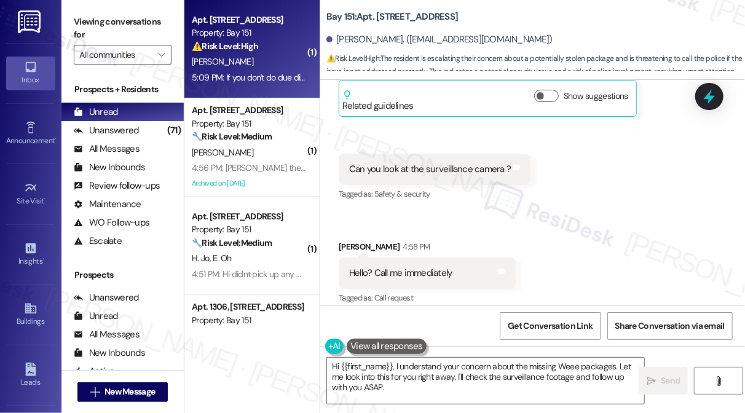
click at [588, 407] on div "If you don't do due diligence or address it in a timely manner, I will call pol…" at bounding box center [504, 413] width 310 height 13
click at [490, 407] on div "If you don't do due diligence or address it in a timely manner, I will call pol…" at bounding box center [504, 413] width 310 height 13
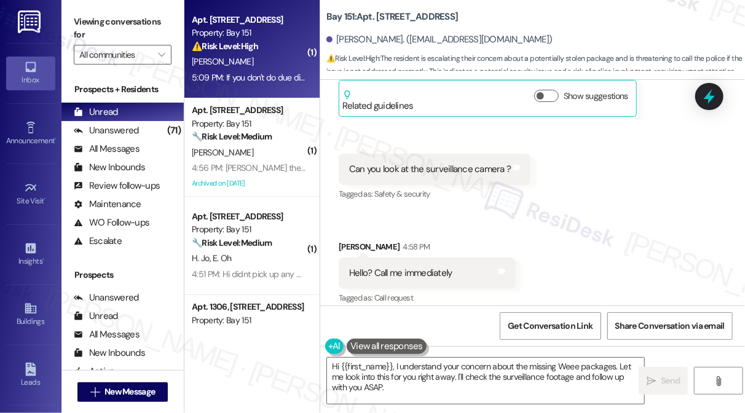
click at [490, 407] on div "If you don't do due diligence or address it in a timely manner, I will call pol…" at bounding box center [504, 413] width 310 height 13
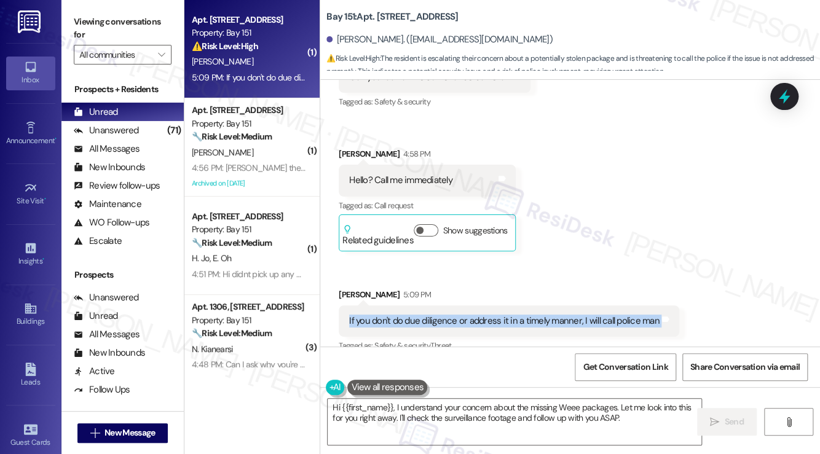
scroll to position [40467, 0]
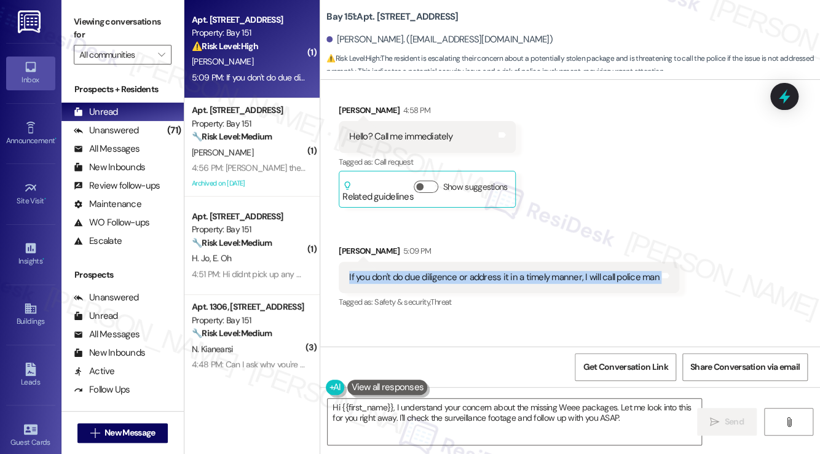
click at [596, 271] on div "If you don't do due diligence or address it in a timely manner, I will call pol…" at bounding box center [504, 277] width 310 height 13
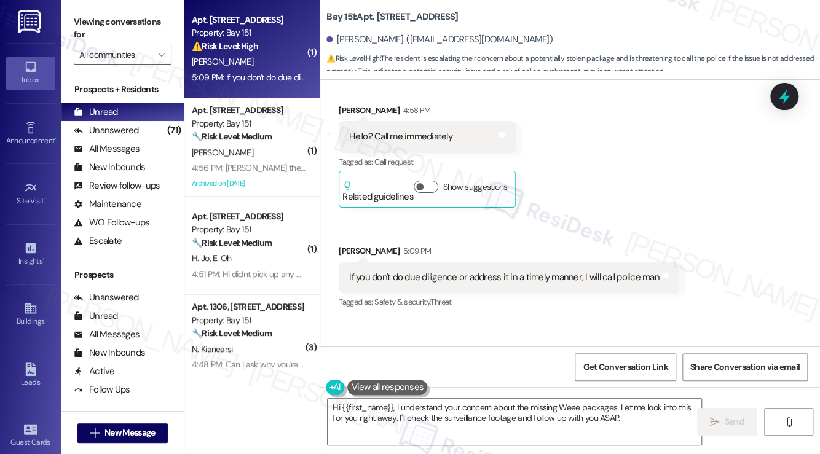
click at [471, 365] on div "Hi Ruifeng, thanks for your update! No worries at all! The previous message was…" at bounding box center [594, 400] width 431 height 71
click at [615, 365] on div "Hi Ruifeng, thanks for your update! No worries at all! The previous message was…" at bounding box center [594, 400] width 431 height 71
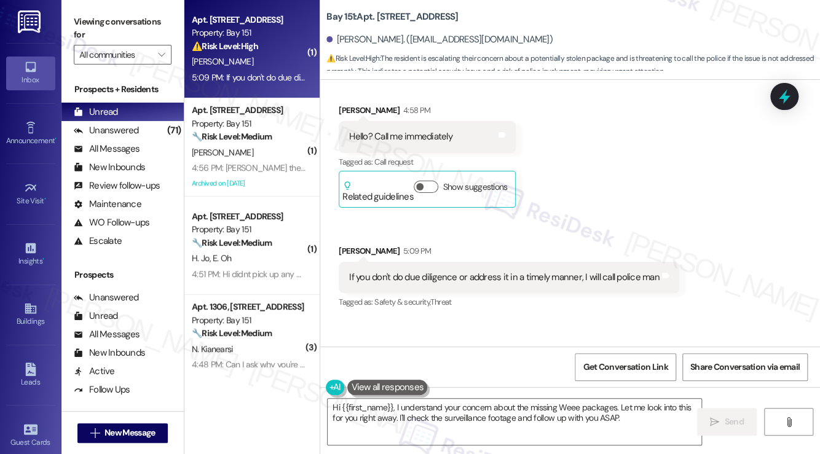
click at [615, 365] on div "Hi Ruifeng, thanks for your update! No worries at all! The previous message was…" at bounding box center [594, 400] width 431 height 71
click at [519, 374] on div "Hi Ruifeng, thanks for your update! No worries at all! The previous message was…" at bounding box center [590, 400] width 401 height 53
click at [655, 235] on div "Received via SMS Ruifeng Wang 5:09 PM If you don't do due diligence or address …" at bounding box center [508, 277] width 359 height 85
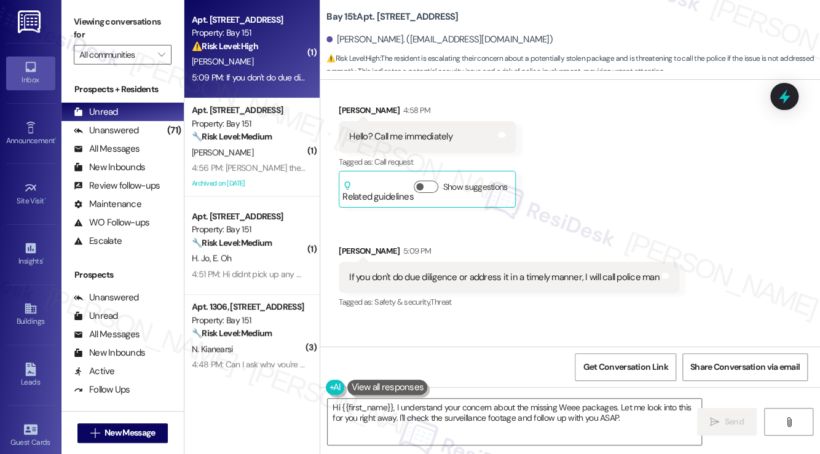
click at [622, 374] on div "Hi Ruifeng, thanks for your update! No worries at all! The previous message was…" at bounding box center [590, 400] width 401 height 53
drag, startPoint x: 98, startPoint y: 22, endPoint x: 111, endPoint y: 34, distance: 17.8
click at [98, 22] on label "Viewing conversations for" at bounding box center [123, 28] width 98 height 33
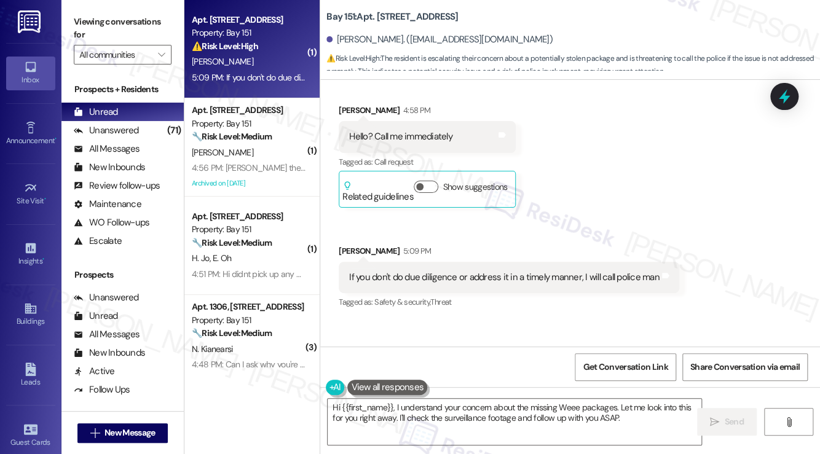
click at [92, 18] on label "Viewing conversations for" at bounding box center [123, 28] width 98 height 33
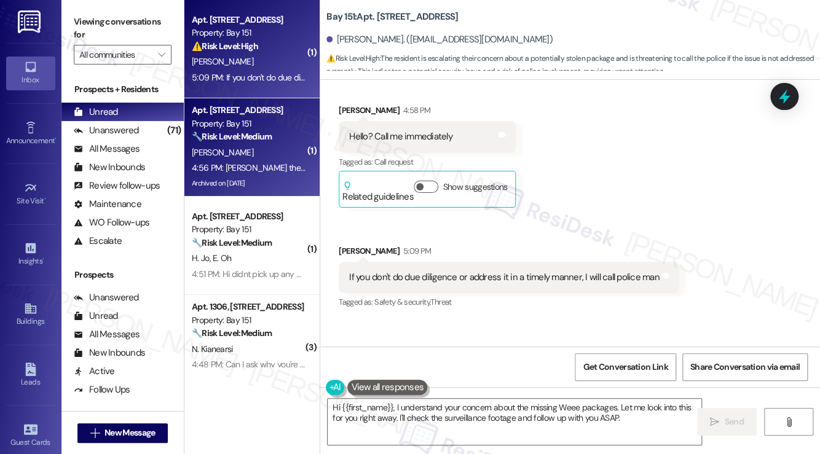
click at [285, 144] on div "Apt. 1219, 151 Center Street Property: Bay 151 🔧 Risk Level: Medium The residen…" at bounding box center [249, 124] width 116 height 42
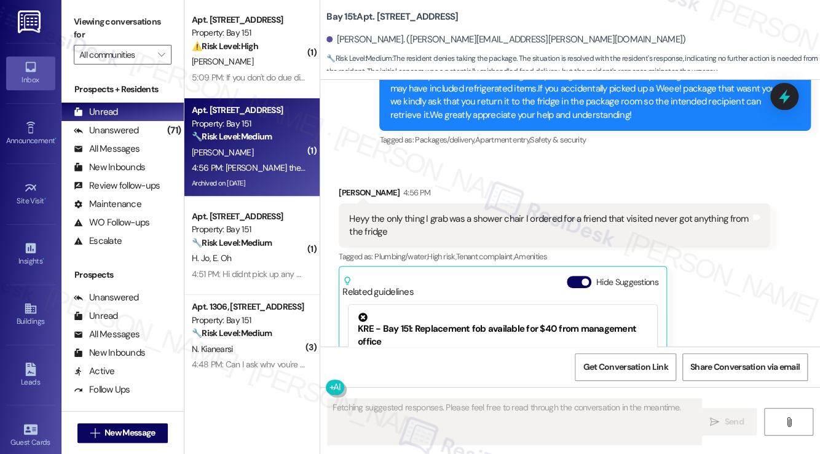
scroll to position [28963, 0]
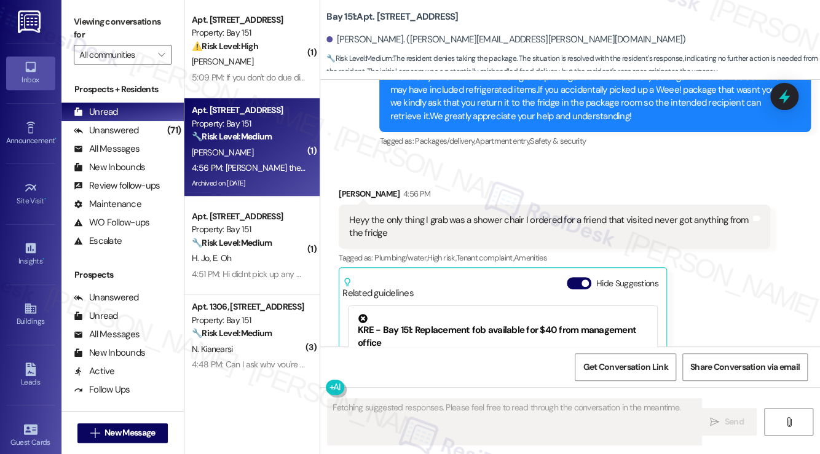
click at [413, 214] on div "Heyy the only thing I grab was a shower chair I ordered for a friend that visit…" at bounding box center [549, 227] width 401 height 26
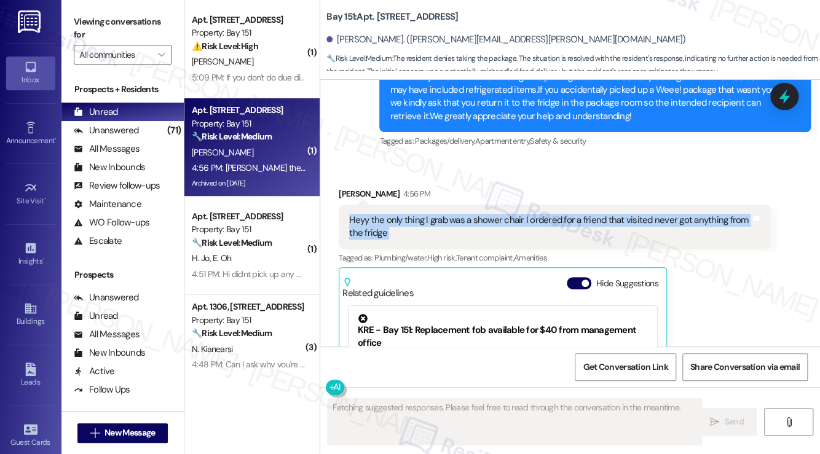
click at [413, 214] on div "Heyy the only thing I grab was a shower chair I ordered for a friend that visit…" at bounding box center [549, 227] width 401 height 26
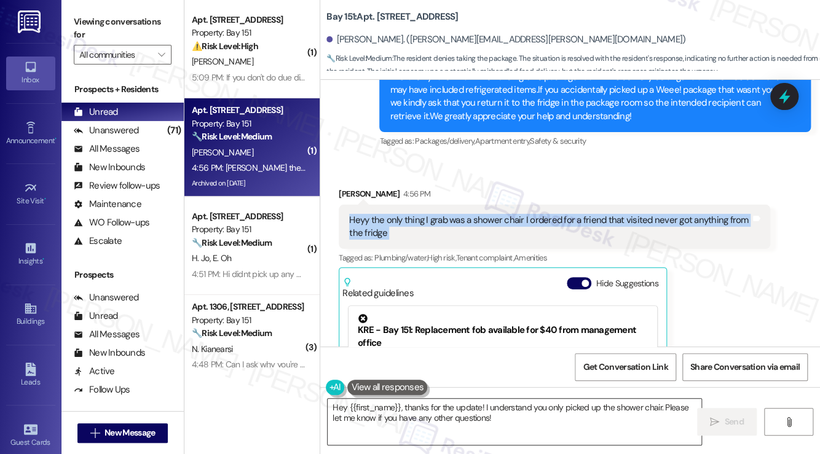
click at [423, 414] on textarea "Hey {{first_name}}, thanks for the update! I understand you only picked up the …" at bounding box center [515, 422] width 374 height 46
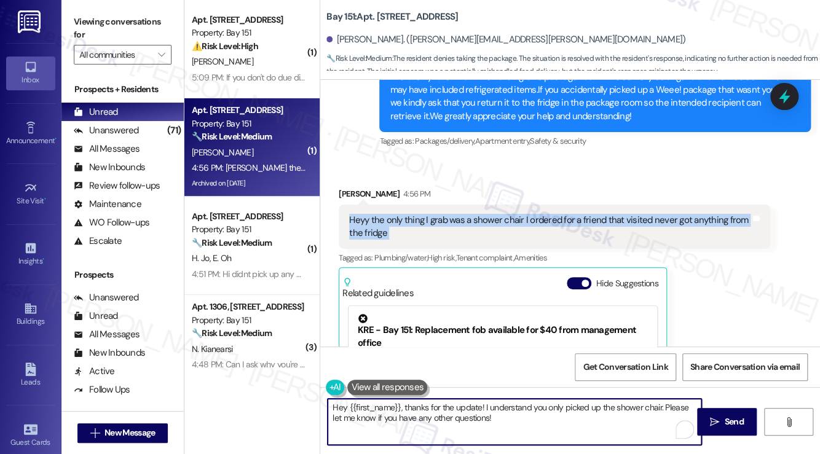
click at [423, 414] on textarea "Hey {{first_name}}, thanks for the update! I understand you only picked up the …" at bounding box center [515, 422] width 374 height 46
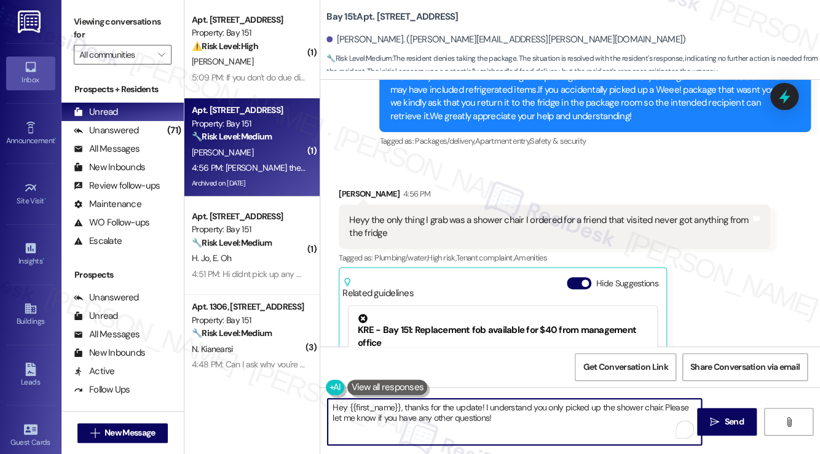
click at [423, 414] on textarea "Hey {{first_name}}, thanks for the update! I understand you only picked up the …" at bounding box center [515, 422] width 374 height 46
paste textarea "i {{first_name}}, thanks for your update! No worries at all! The previous messa…"
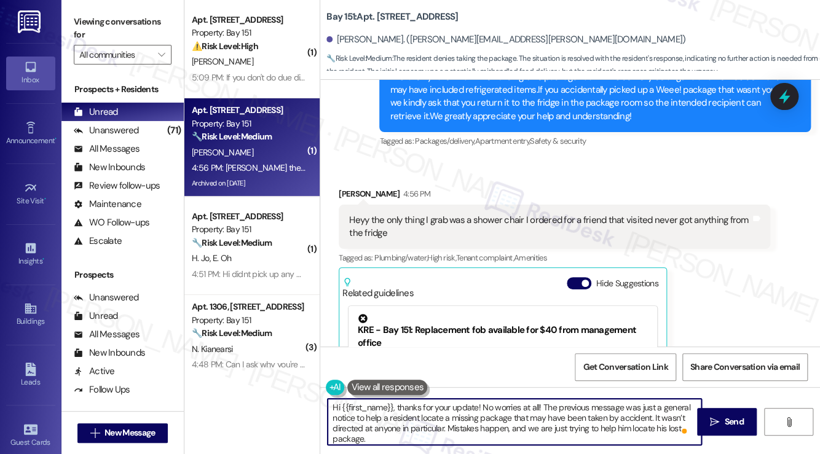
click at [458, 414] on textarea "Hi {{first_name}}, thanks for your update! No worries at all! The previous mess…" at bounding box center [515, 422] width 374 height 46
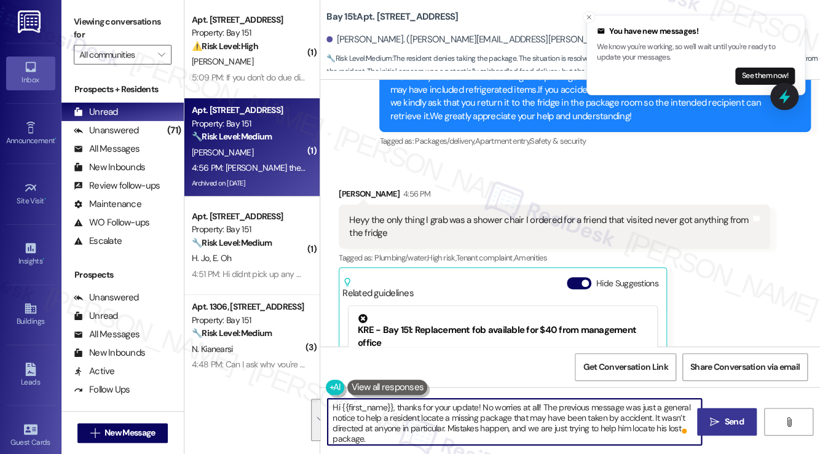
type textarea "Hi {{first_name}}, thanks for your update! No worries at all! The previous mess…"
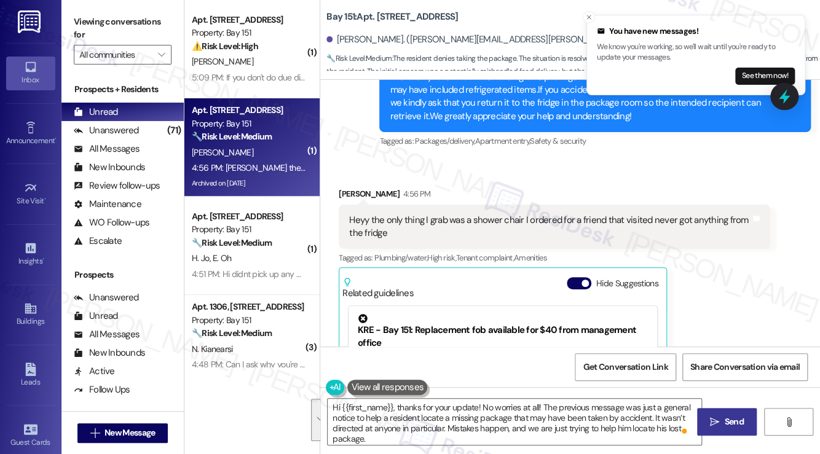
click at [730, 420] on span "Send" at bounding box center [733, 421] width 19 height 13
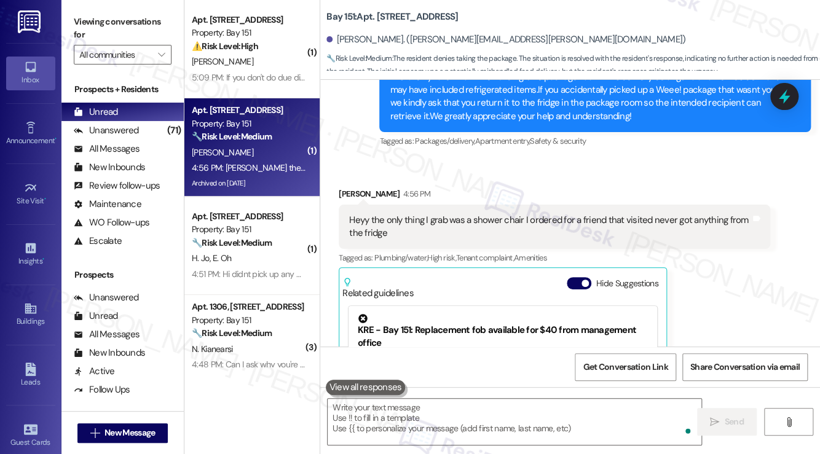
scroll to position [29086, 0]
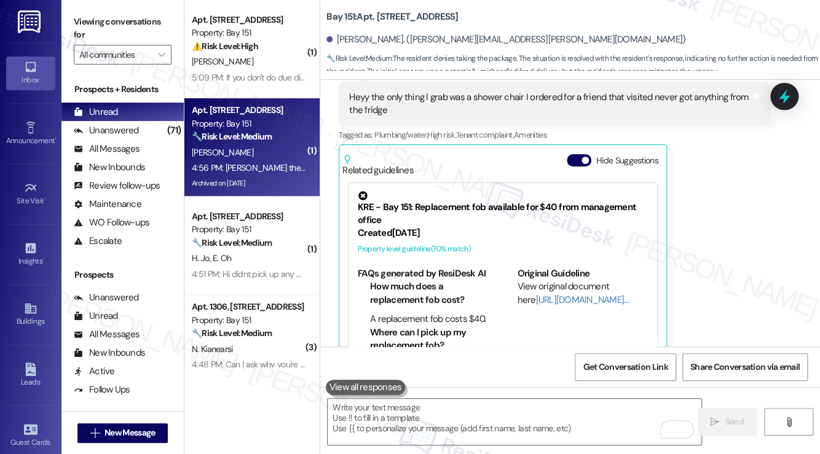
click at [92, 18] on label "Viewing conversations for" at bounding box center [123, 28] width 98 height 33
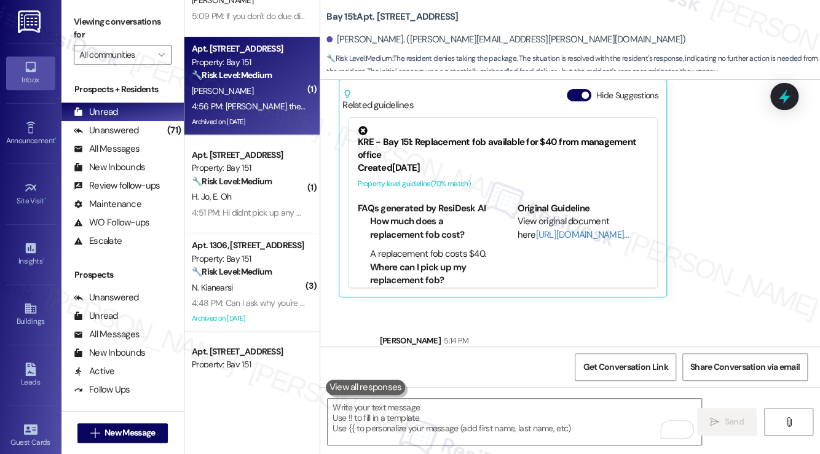
scroll to position [29199, 0]
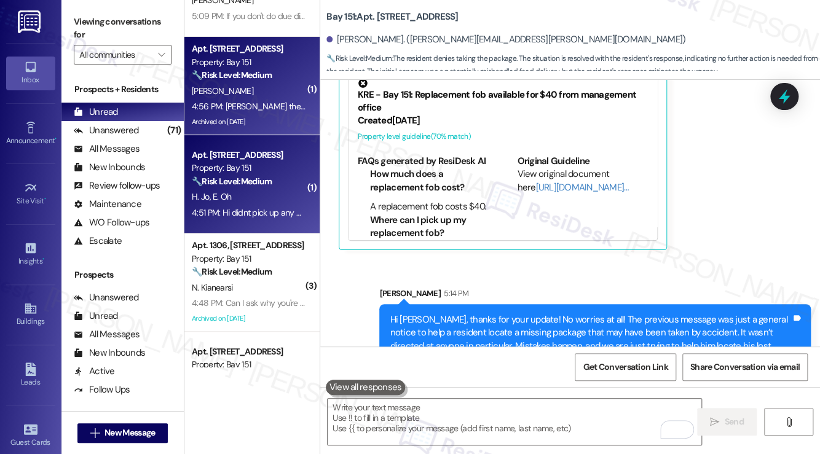
click at [268, 186] on strong "🔧 Risk Level: Medium" at bounding box center [232, 181] width 80 height 11
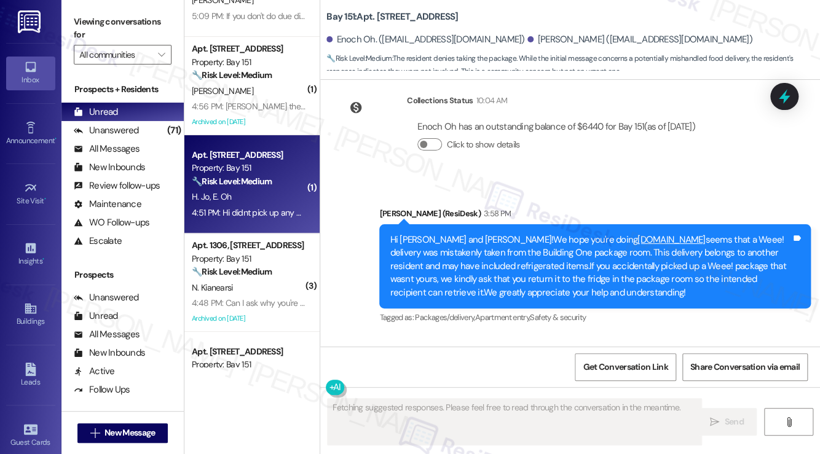
scroll to position [9445, 0]
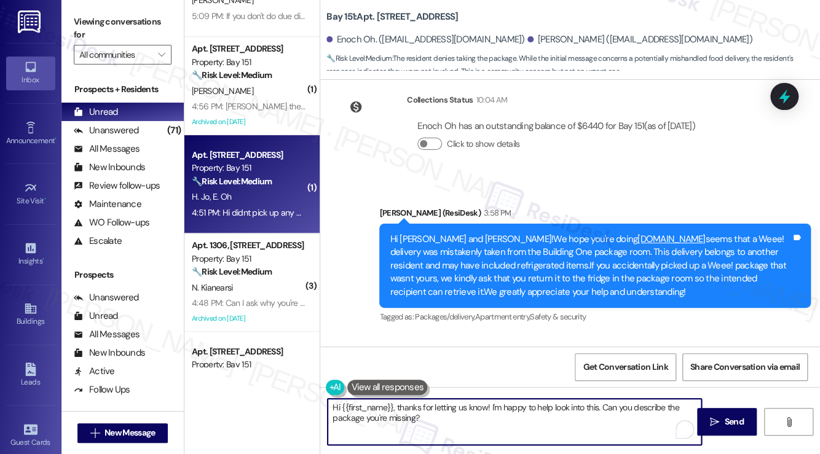
click at [444, 406] on textarea "Hi {{first_name}}, thanks for letting us know! I'm happy to help look into this…" at bounding box center [515, 422] width 374 height 46
paste textarea "your update! No worries at all! The previous message was just a general notice …"
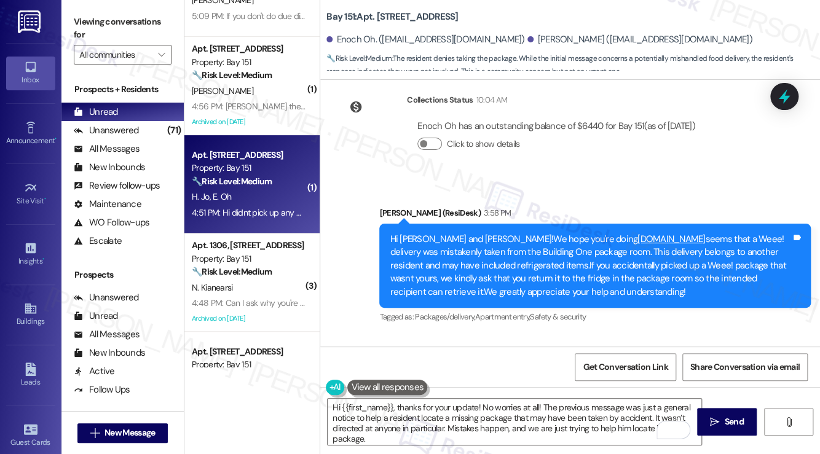
click at [354, 363] on div "Enoch Oh Neutral 4:51 PM" at bounding box center [464, 378] width 250 height 30
copy div "Enoch"
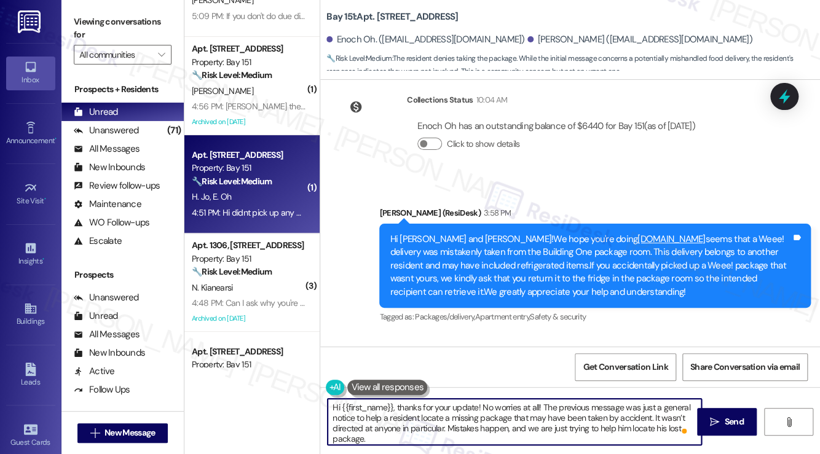
drag, startPoint x: 342, startPoint y: 405, endPoint x: 393, endPoint y: 401, distance: 50.6
click at [393, 401] on textarea "Hi {{first_name}}, thanks for your update! No worries at all! The previous mess…" at bounding box center [515, 422] width 374 height 46
paste textarea "Enoch"
click at [538, 411] on textarea "Hi Enoch, thanks for your update! No worries at all! The previous message was j…" at bounding box center [515, 422] width 374 height 46
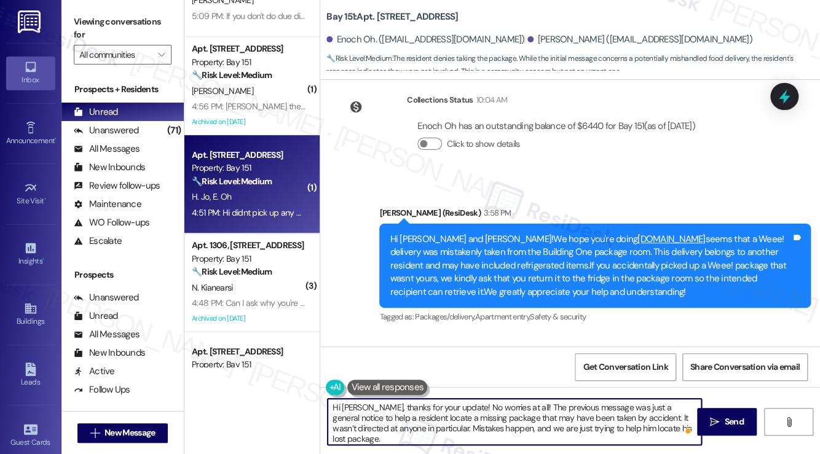
click at [538, 411] on textarea "Hi Enoch, thanks for your update! No worries at all! The previous message was j…" at bounding box center [515, 422] width 374 height 46
type textarea "Hi Enoch, thanks for your update! No worries at all! The previous message was j…"
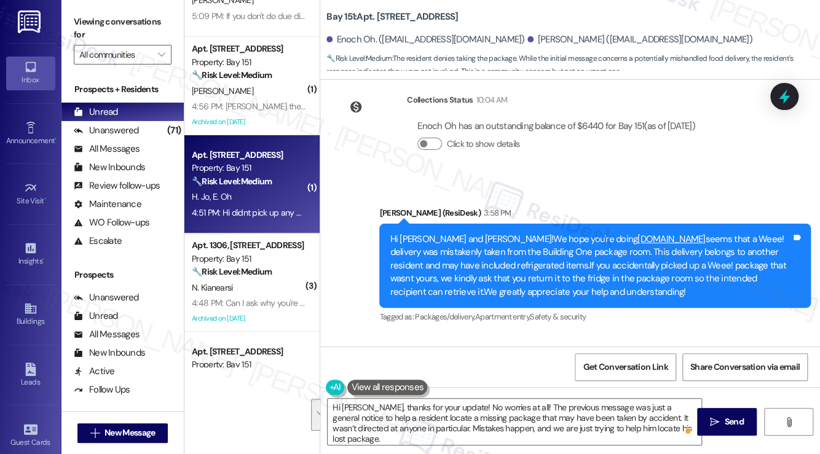
click at [607, 335] on div "Received via SMS Enoch Oh Neutral 4:51 PM Hi didnt pick up any weee package i d…" at bounding box center [570, 393] width 500 height 117
click at [522, 417] on textarea "Hi Enoch, thanks for your update! No worries at all! The previous message was j…" at bounding box center [515, 422] width 374 height 46
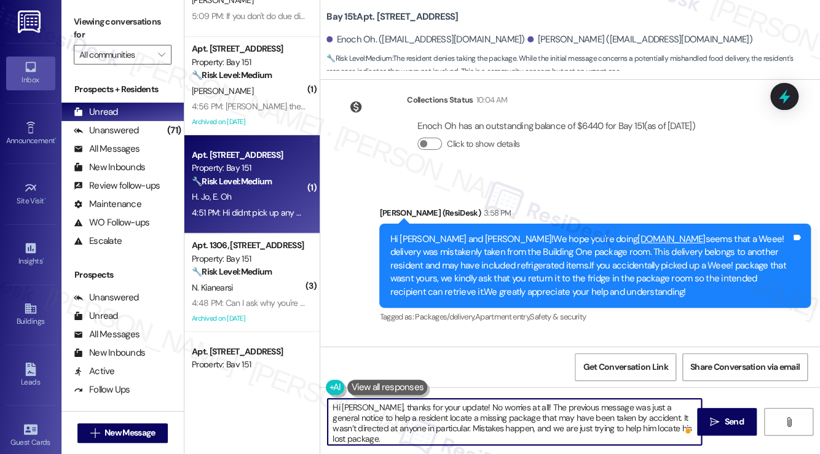
click at [522, 417] on textarea "Hi Enoch, thanks for your update! No worries at all! The previous message was j…" at bounding box center [515, 422] width 374 height 46
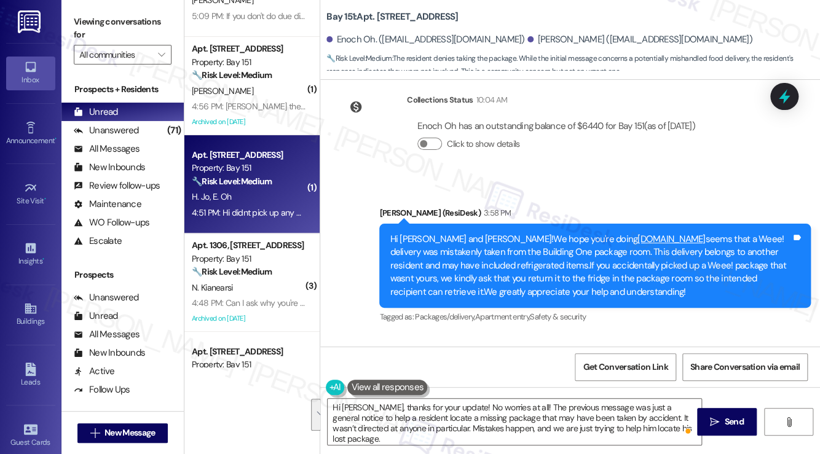
click at [674, 335] on div "Received via SMS Enoch Oh Neutral 4:51 PM Hi didnt pick up any weee package i d…" at bounding box center [570, 393] width 500 height 117
click at [708, 417] on span " Send" at bounding box center [726, 421] width 39 height 13
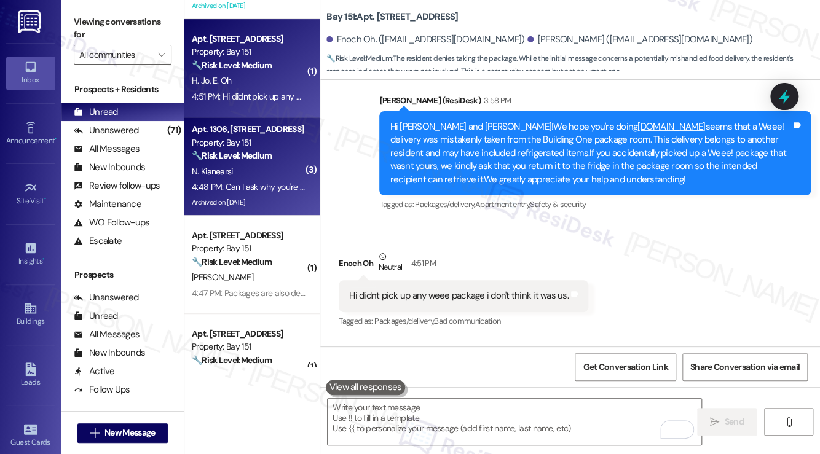
scroll to position [184, 0]
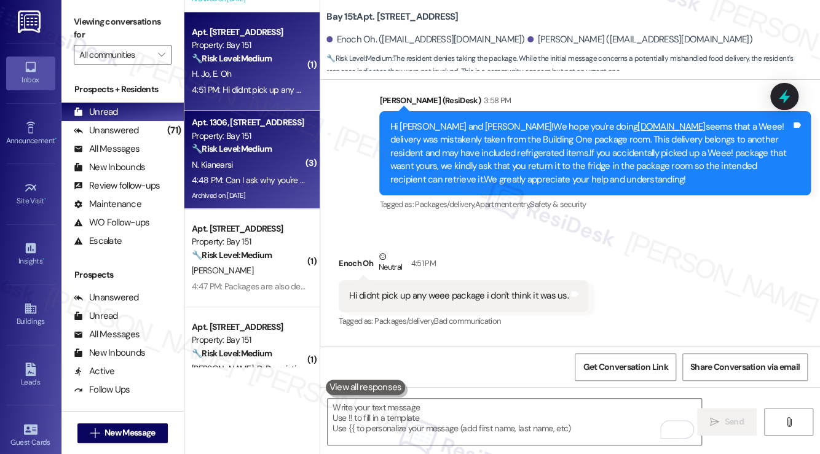
click at [250, 183] on div "4:48 PM: Can I ask why you're assuming that I have the package? 4:48 PM: Can I …" at bounding box center [308, 180] width 232 height 11
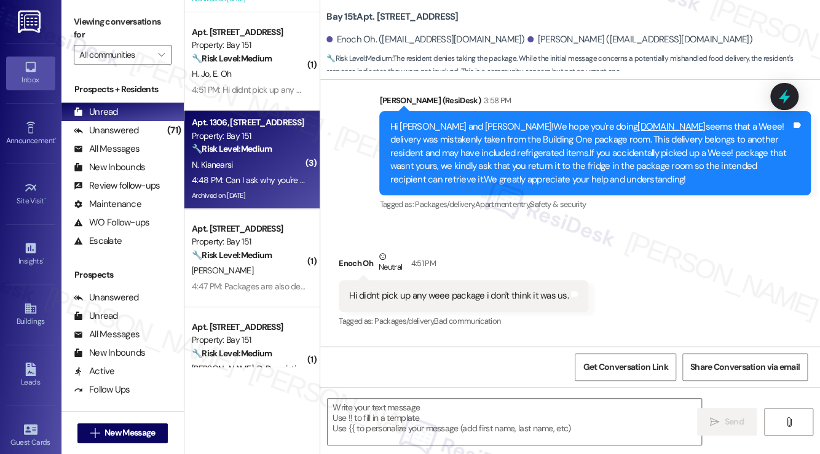
type textarea "Fetching suggested responses. Please feel free to read through the conversation…"
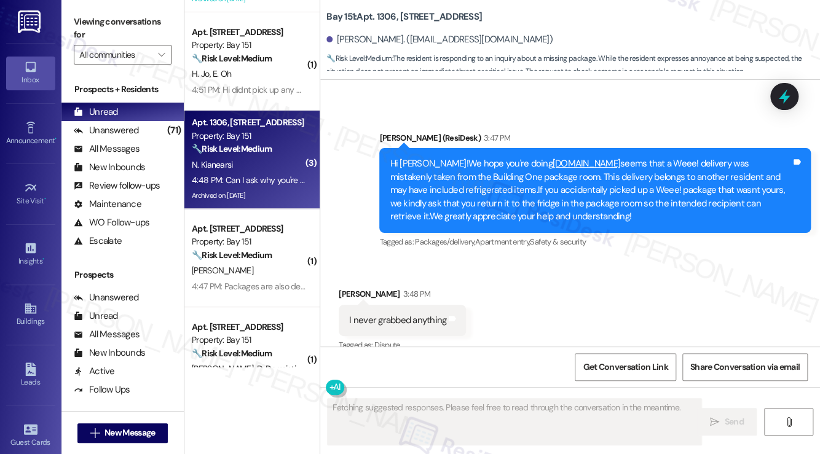
scroll to position [26214, 0]
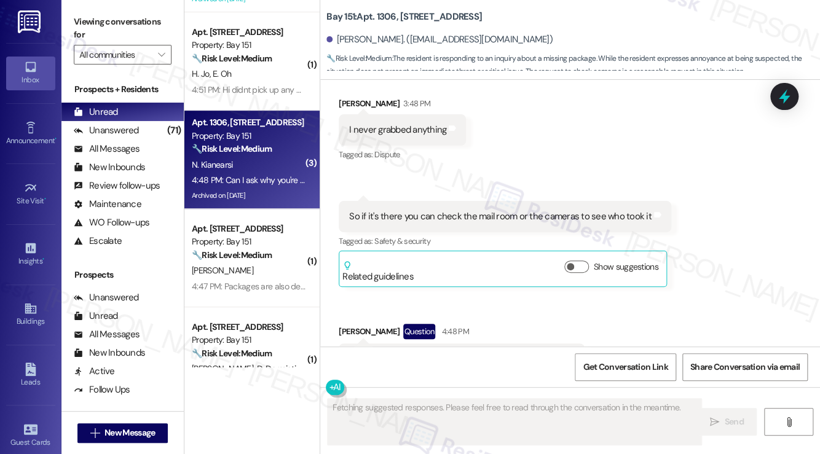
click at [479, 353] on div "Can I ask why you're assuming that I have the package?" at bounding box center [457, 359] width 216 height 13
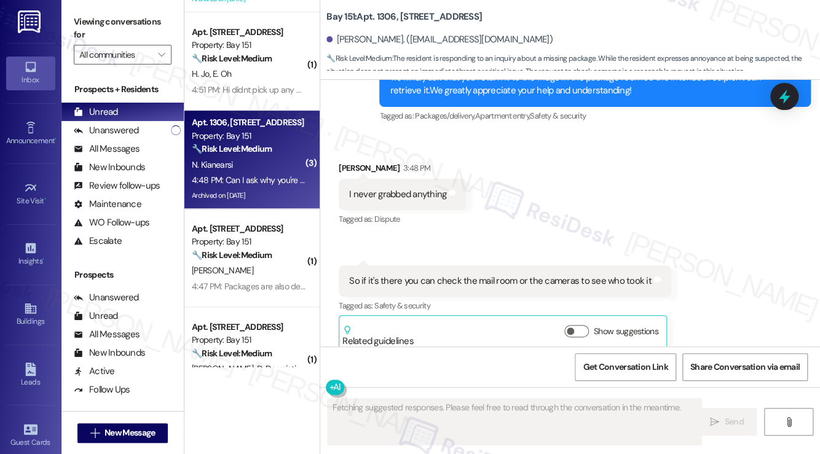
scroll to position [26091, 0]
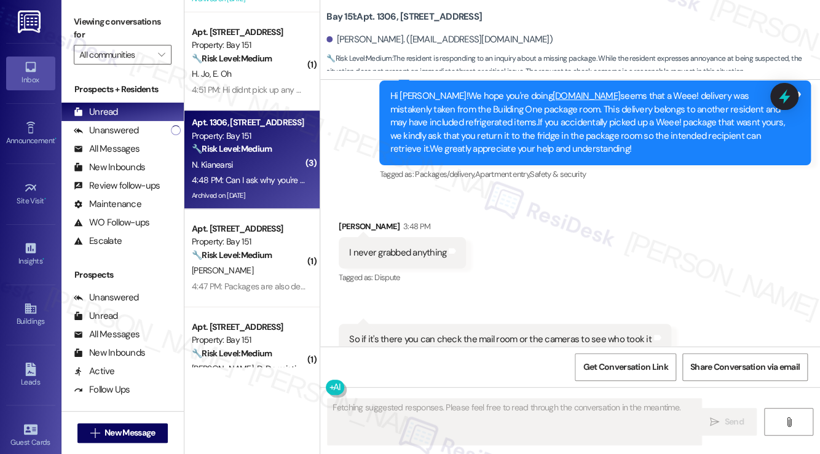
click at [393, 237] on div "I never grabbed anything Tags and notes" at bounding box center [402, 252] width 127 height 31
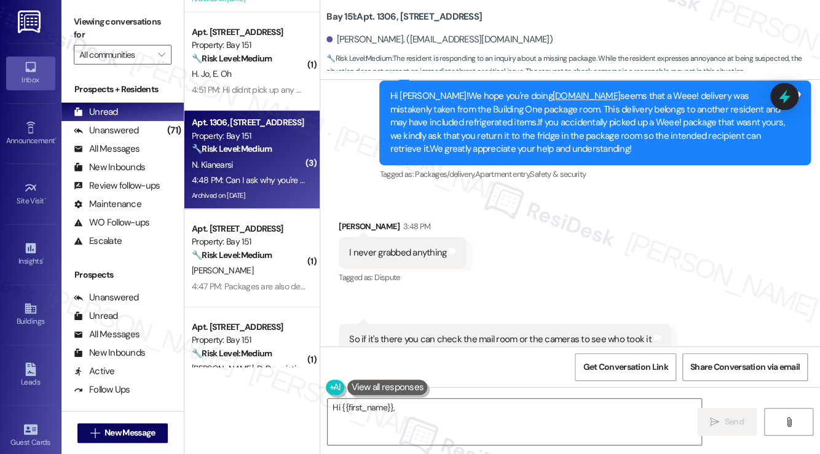
click at [439, 333] on div "So if it's there you can check the mail room or the cameras to see who took it" at bounding box center [500, 339] width 302 height 13
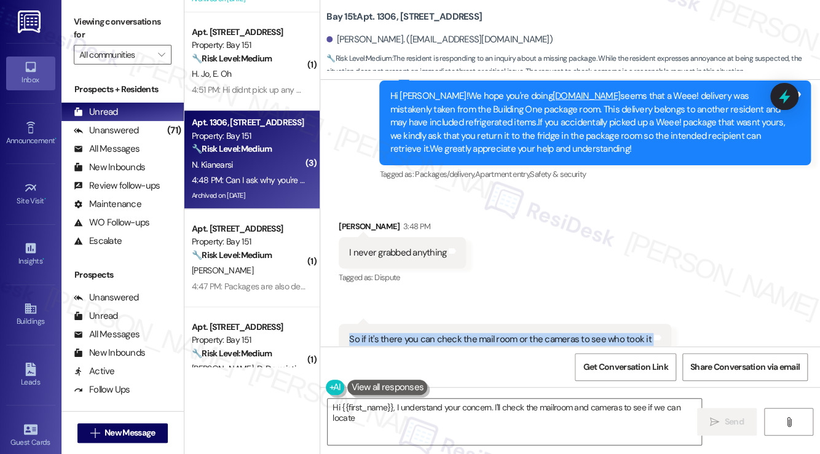
click at [439, 333] on div "So if it's there you can check the mail room or the cameras to see who took it" at bounding box center [500, 339] width 302 height 13
click at [420, 407] on textarea "Hi {{first_name}}, I understand your concern. I'll check the mailroom and camer…" at bounding box center [515, 422] width 374 height 46
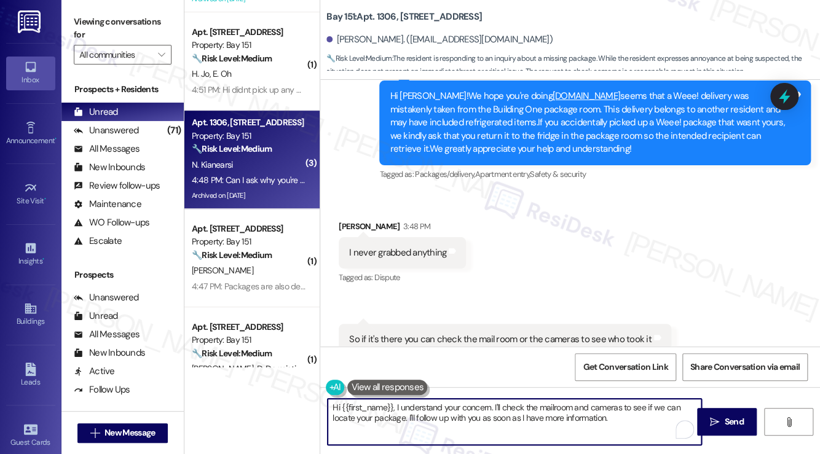
click at [420, 407] on textarea "Hi {{first_name}}, I understand your concern. I'll check the mailroom and camer…" at bounding box center [515, 422] width 374 height 46
paste textarea "Enoch"
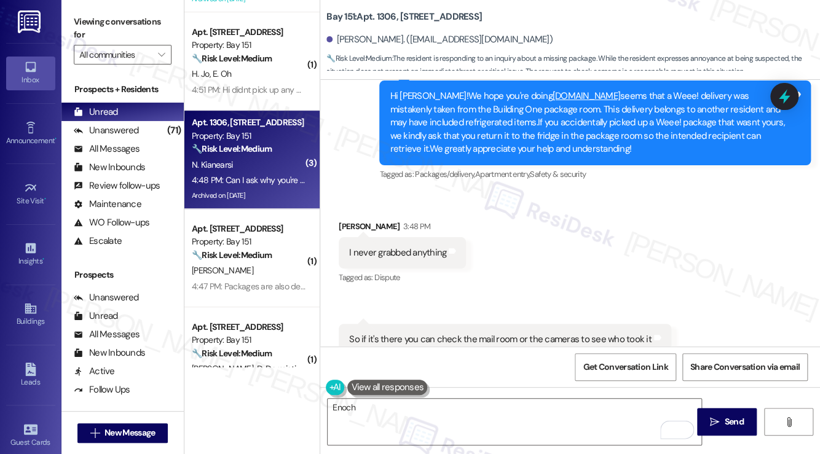
click at [101, 23] on label "Viewing conversations for" at bounding box center [123, 28] width 98 height 33
click at [381, 401] on textarea "Enoch" at bounding box center [515, 422] width 374 height 46
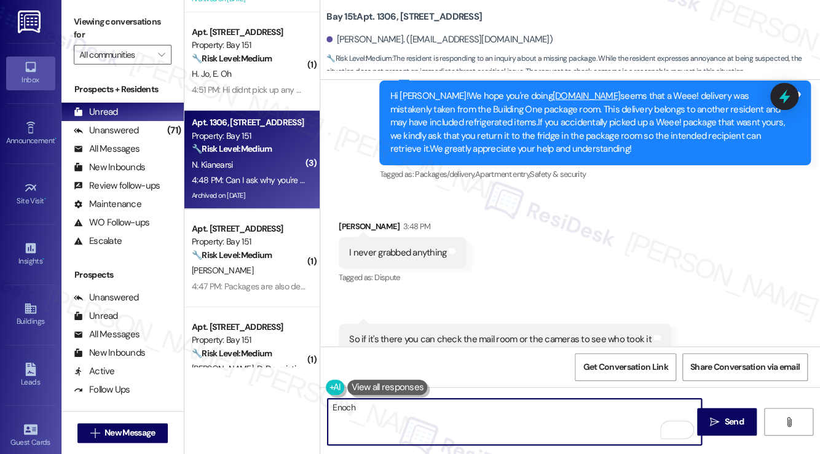
click at [381, 401] on textarea "Enoch" at bounding box center [515, 422] width 374 height 46
paste textarea "Hi {{first_name}}, thanks for your update! No worries at all! The previous mess…"
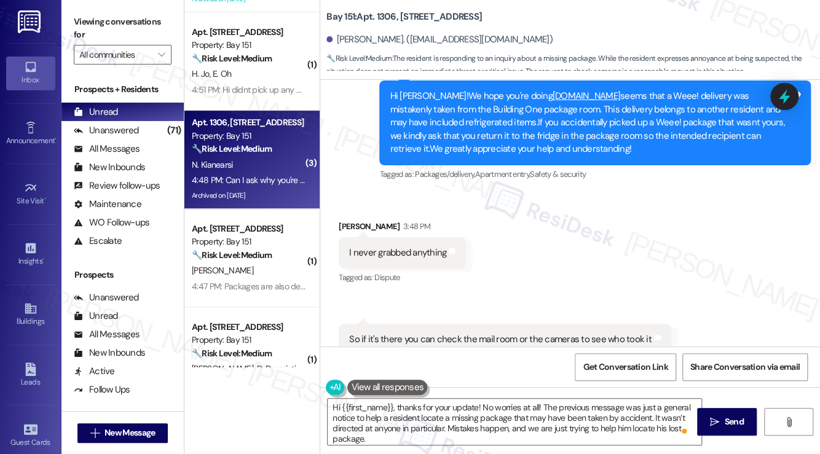
click at [352, 220] on div "Niloofar Kianearsi 3:48 PM" at bounding box center [402, 228] width 127 height 17
click at [476, 407] on textarea "Hi {{first_name}}, thanks for your update! No worries at all! The previous mess…" at bounding box center [515, 422] width 374 height 46
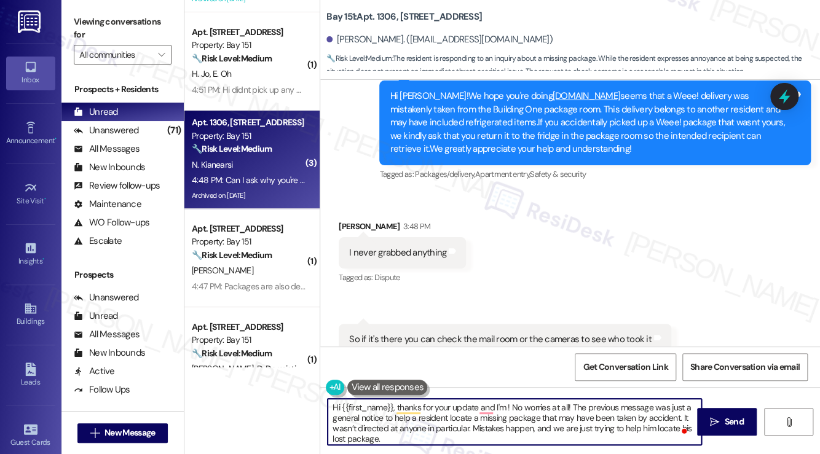
type textarea "Hi {{first_name}}, thanks for your update and I'm s! No worries at all! The pre…"
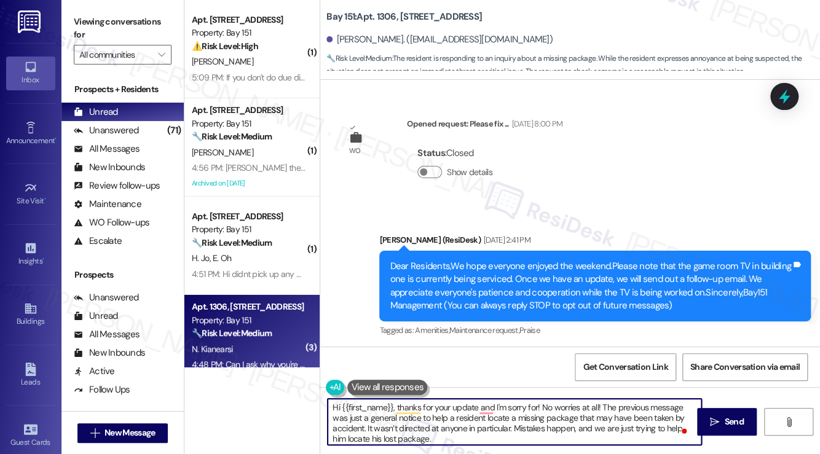
scroll to position [26091, 0]
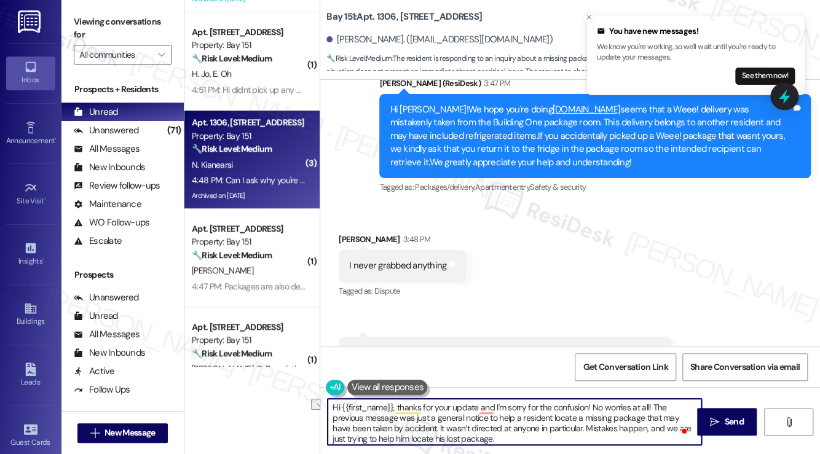
drag, startPoint x: 649, startPoint y: 407, endPoint x: 594, endPoint y: 407, distance: 55.3
click at [594, 407] on textarea "Hi {{first_name}}, thanks for your update and I'm sorry for the confusion! No w…" at bounding box center [515, 422] width 374 height 46
click at [604, 414] on textarea "Hi {{first_name}}, thanks for your update, and I'm sorry for the confusion! The…" at bounding box center [515, 422] width 374 height 46
click at [604, 413] on textarea "Hi {{first_name}}, thanks for your update, and I'm sorry for the confusion! The…" at bounding box center [515, 422] width 374 height 46
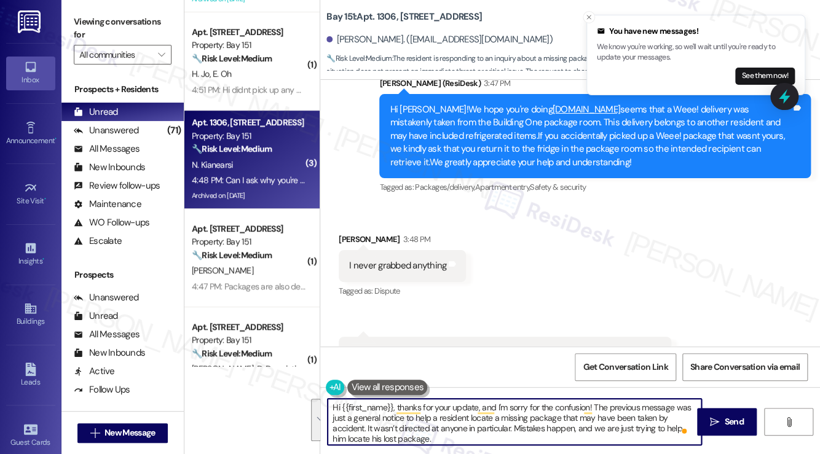
click at [479, 416] on textarea "Hi {{first_name}}, thanks for your update, and I'm sorry for the confusion! The…" at bounding box center [515, 422] width 374 height 46
type textarea "Hi {{first_name}}, thanks for your update, and I'm sorry for the confusion! The…"
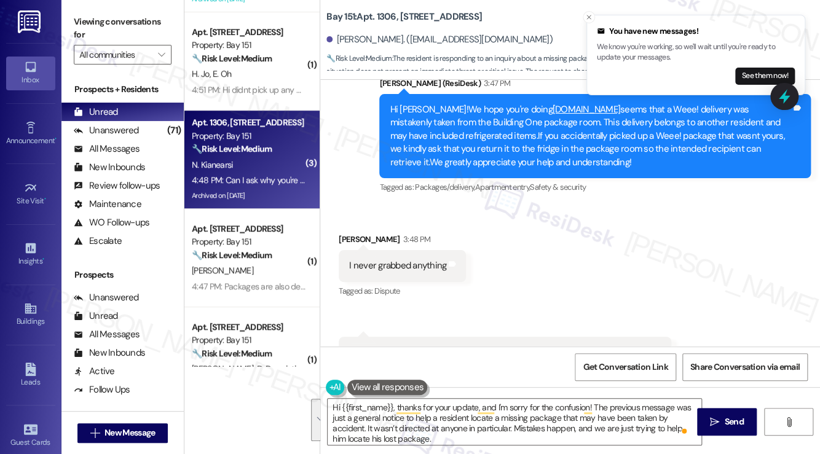
click at [723, 275] on div "Received via SMS [PERSON_NAME] 3:48 PM I never grabbed anything Tags and notes …" at bounding box center [570, 371] width 500 height 333
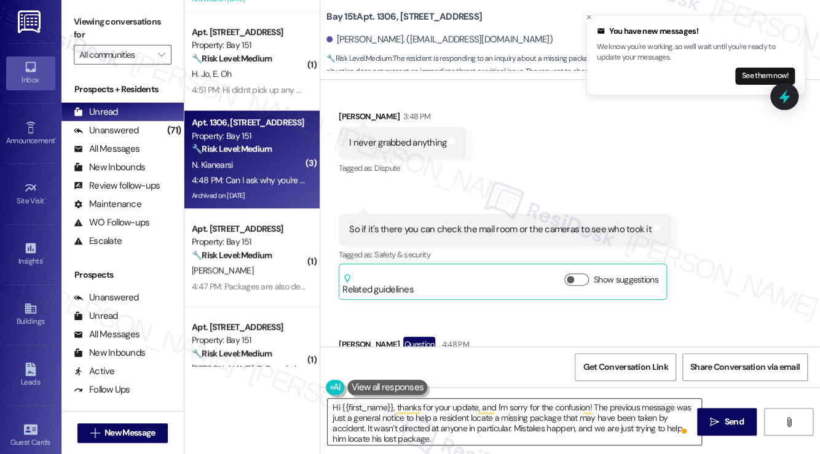
click at [583, 410] on textarea "Hi {{first_name}}, thanks for your update, and I'm sorry for the confusion! The…" at bounding box center [515, 422] width 374 height 46
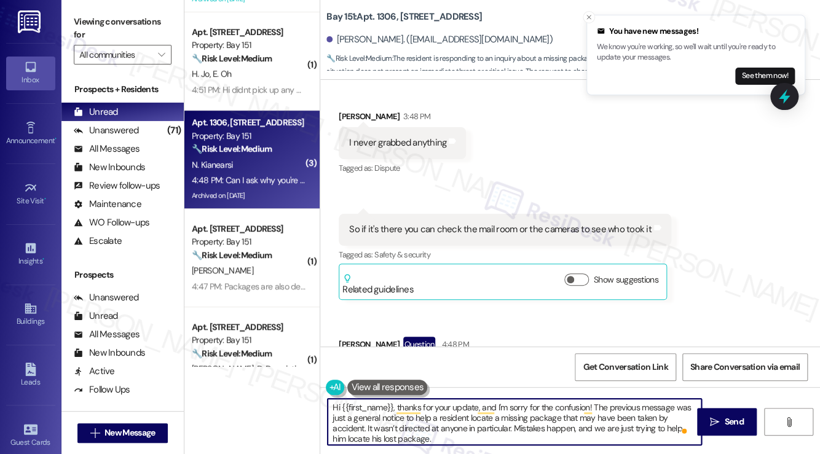
click at [583, 410] on textarea "Hi {{first_name}}, thanks for your update, and I'm sorry for the confusion! The…" at bounding box center [515, 422] width 374 height 46
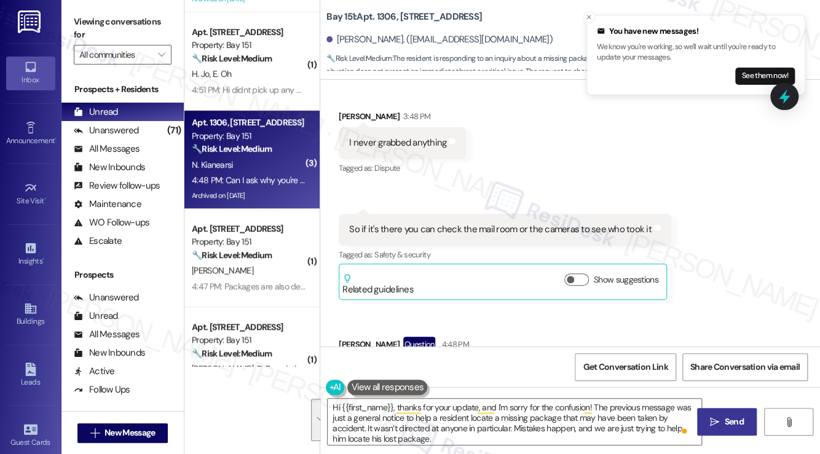
click at [715, 425] on icon "" at bounding box center [714, 422] width 9 height 10
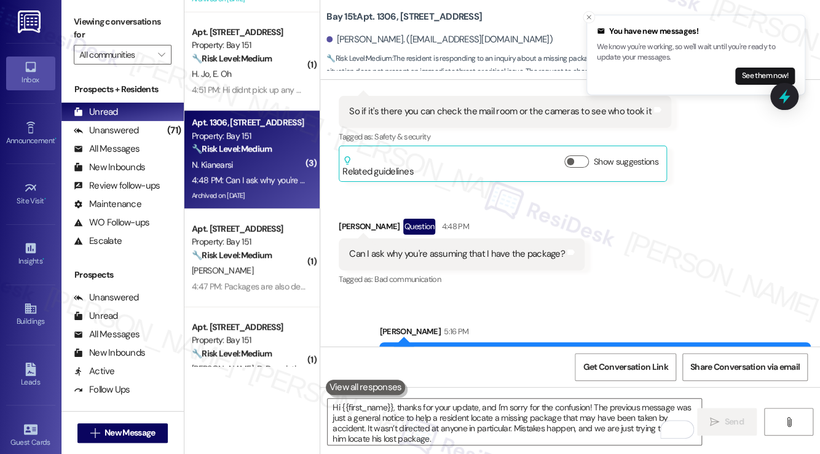
scroll to position [26339, 0]
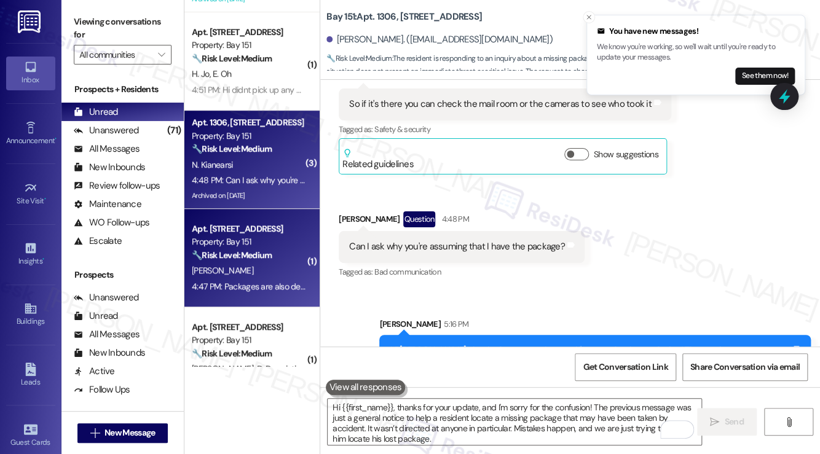
click at [272, 259] on strong "🔧 Risk Level: Medium" at bounding box center [232, 255] width 80 height 11
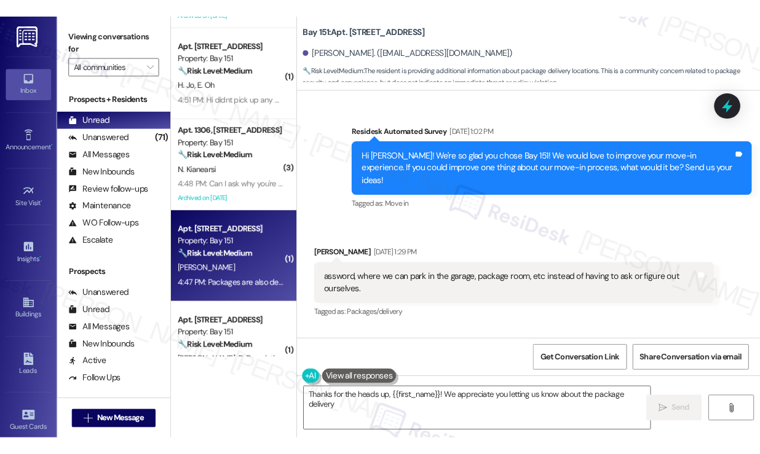
scroll to position [44819, 0]
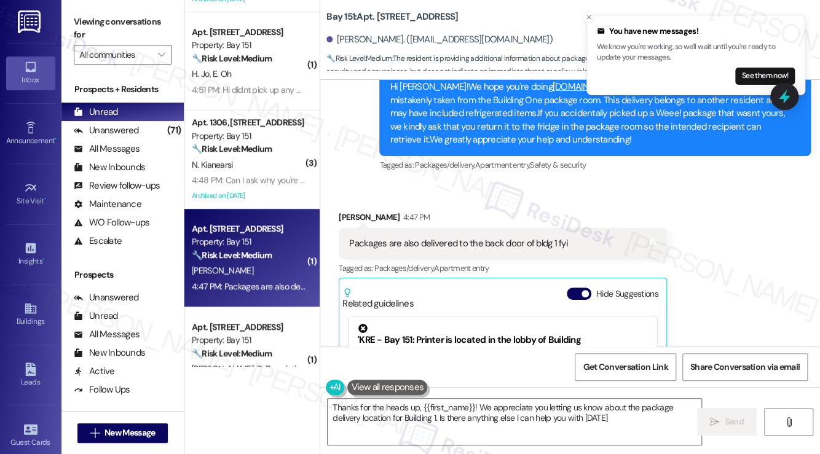
type textarea "Thanks for the heads up, {{first_name}}! We appreciate you letting us know abou…"
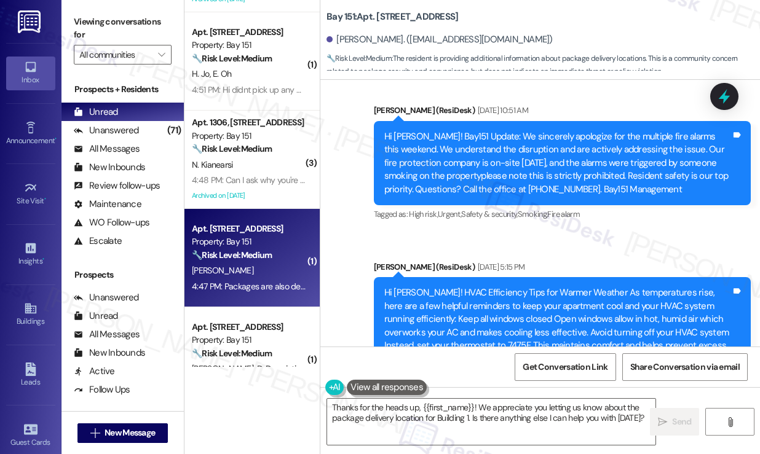
scroll to position [46755, 0]
